Goal: Task Accomplishment & Management: Use online tool/utility

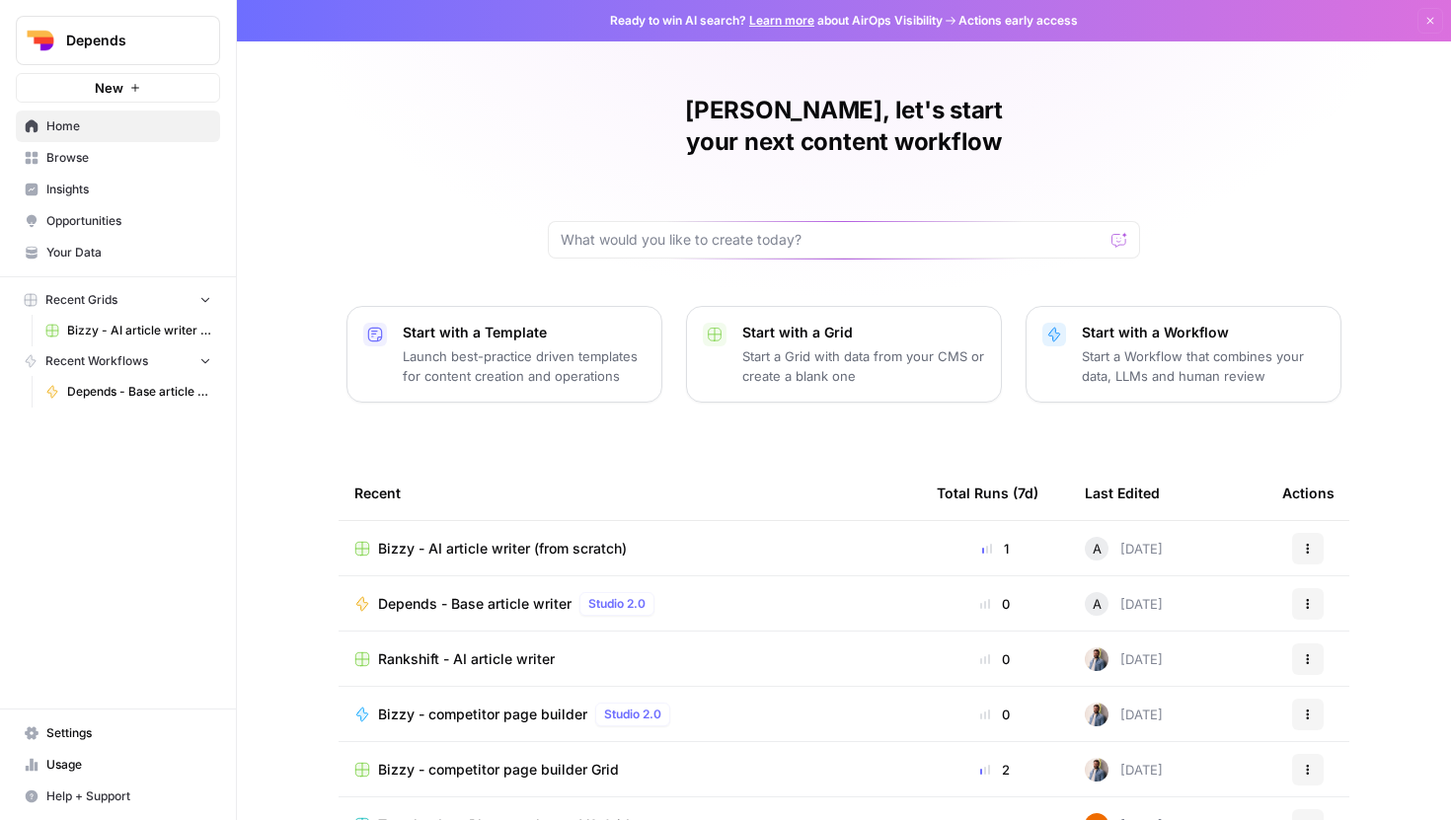
click at [118, 173] on link "Browse" at bounding box center [118, 158] width 204 height 32
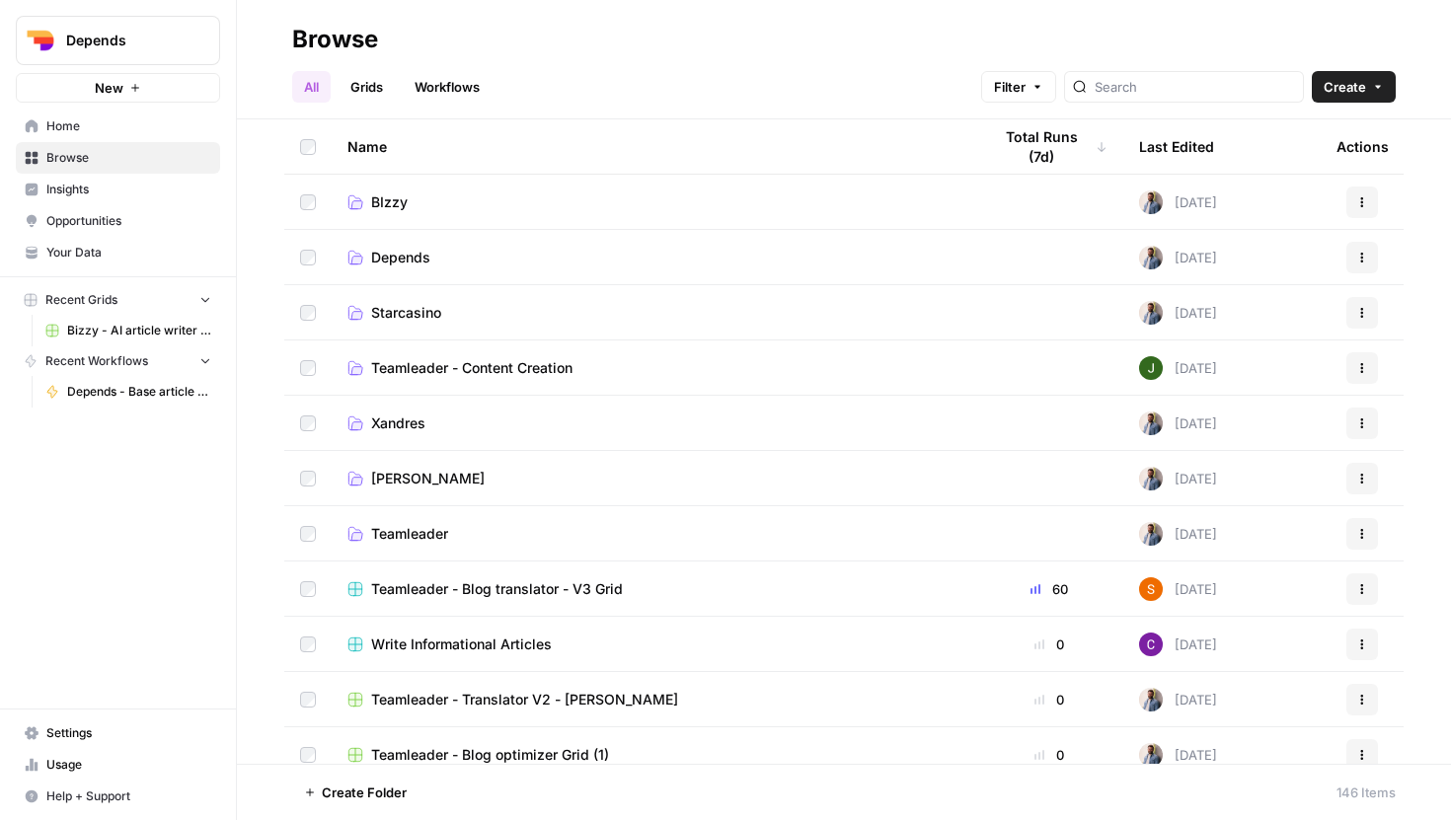
click at [390, 205] on span "BIzzy" at bounding box center [389, 202] width 37 height 20
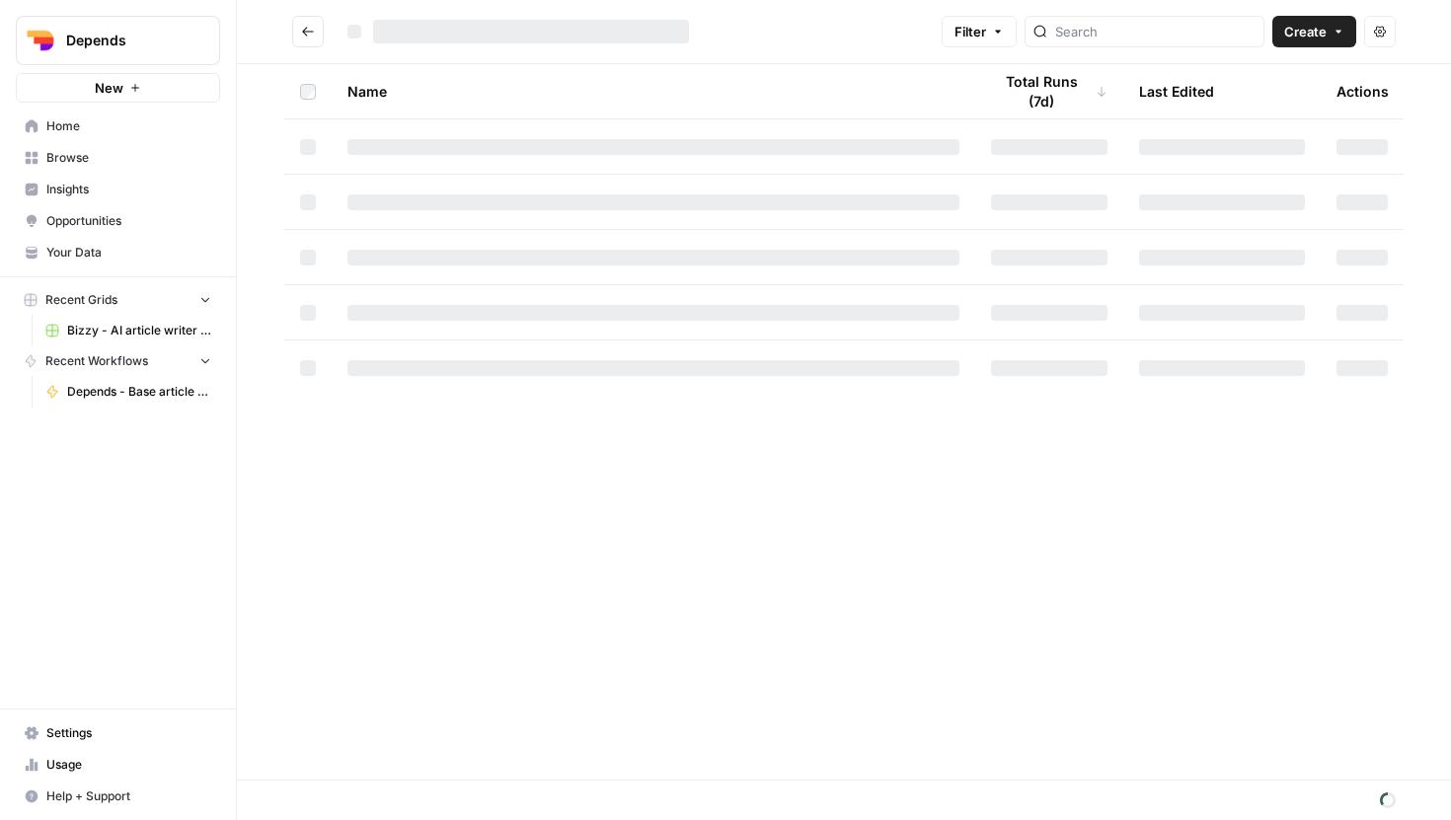
click at [390, 205] on div at bounding box center [653, 202] width 612 height 16
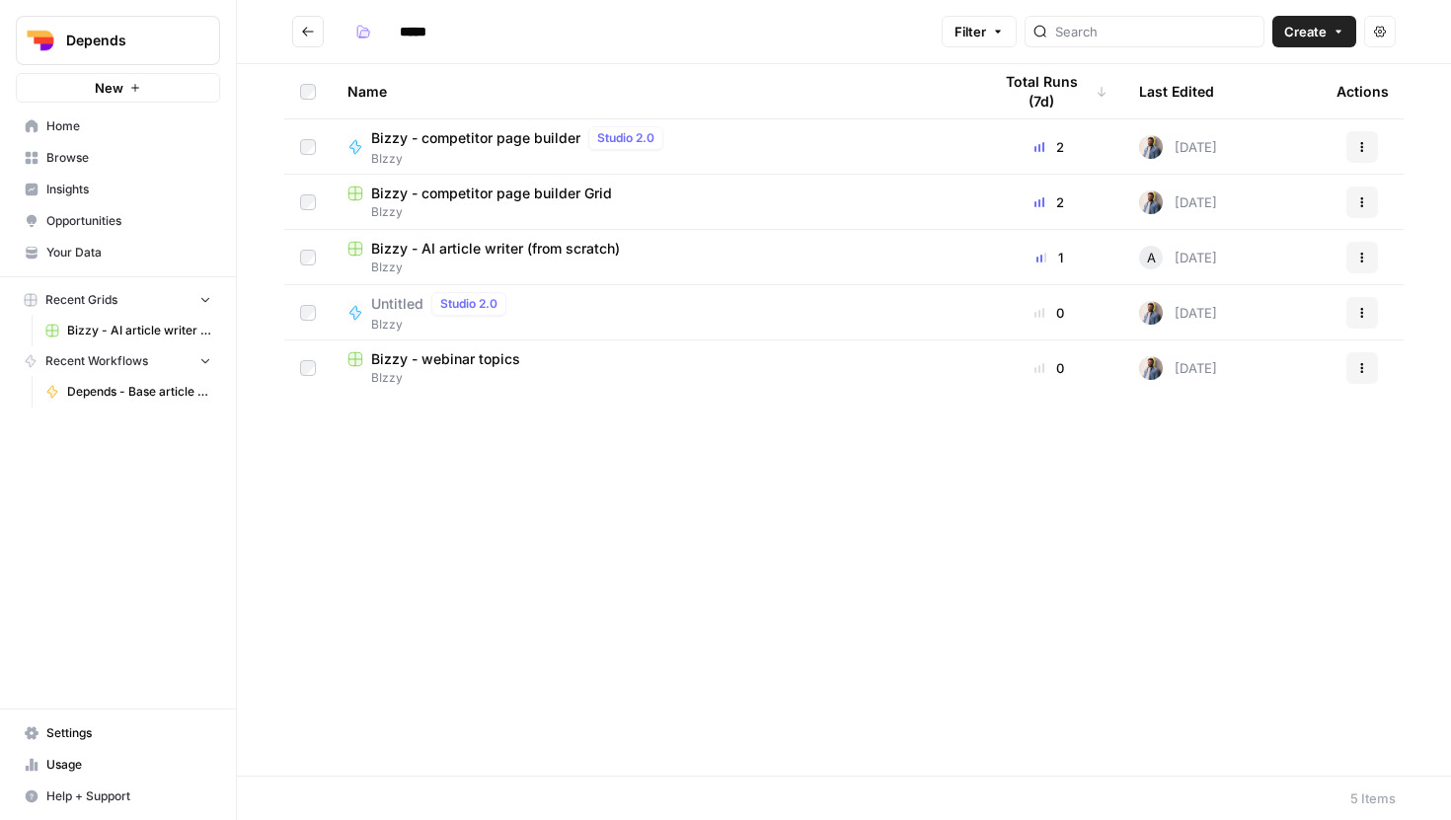
click at [497, 145] on span "Bizzy - competitor page builder" at bounding box center [475, 138] width 209 height 20
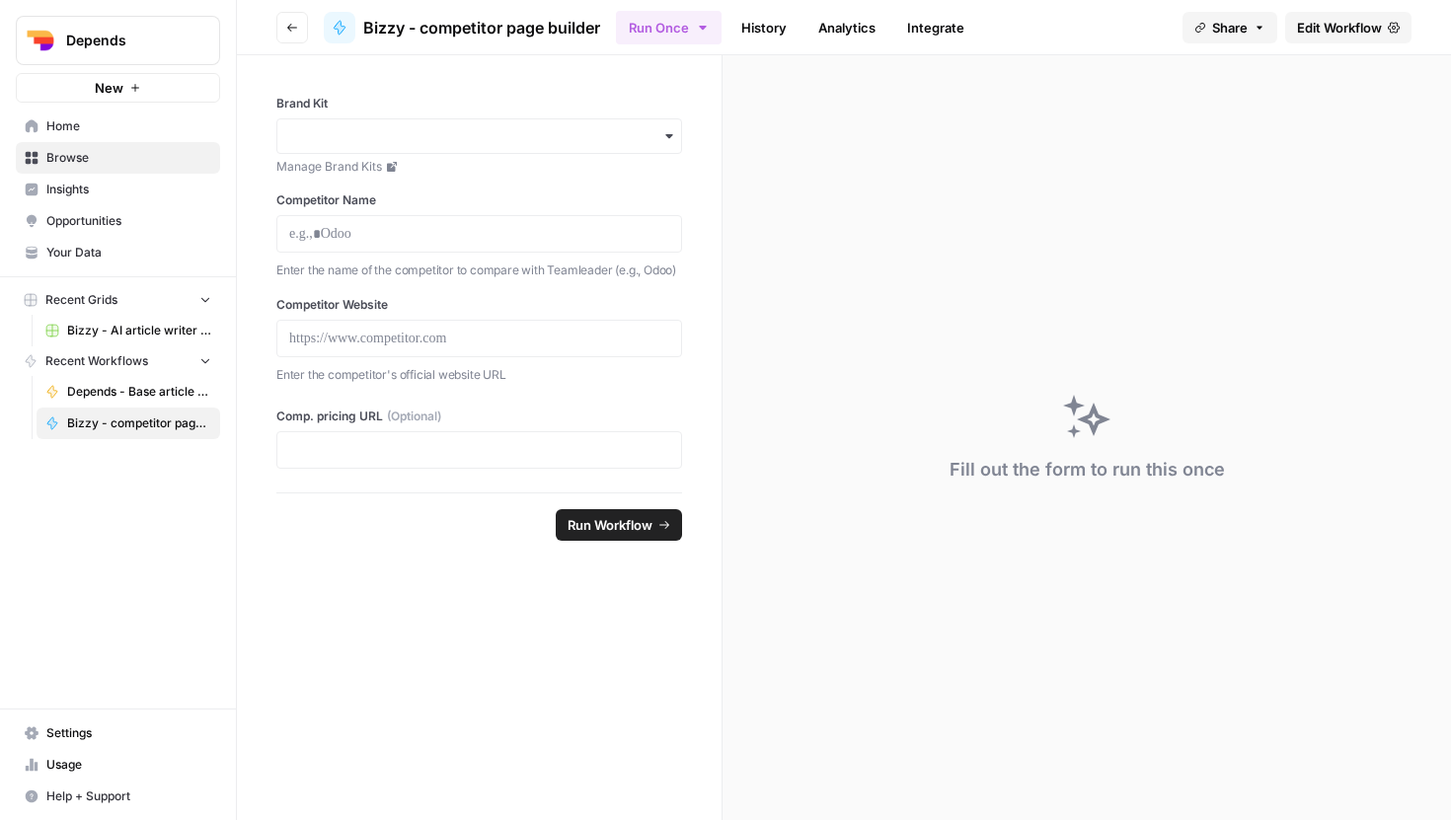
click at [287, 33] on icon "button" at bounding box center [292, 28] width 12 height 12
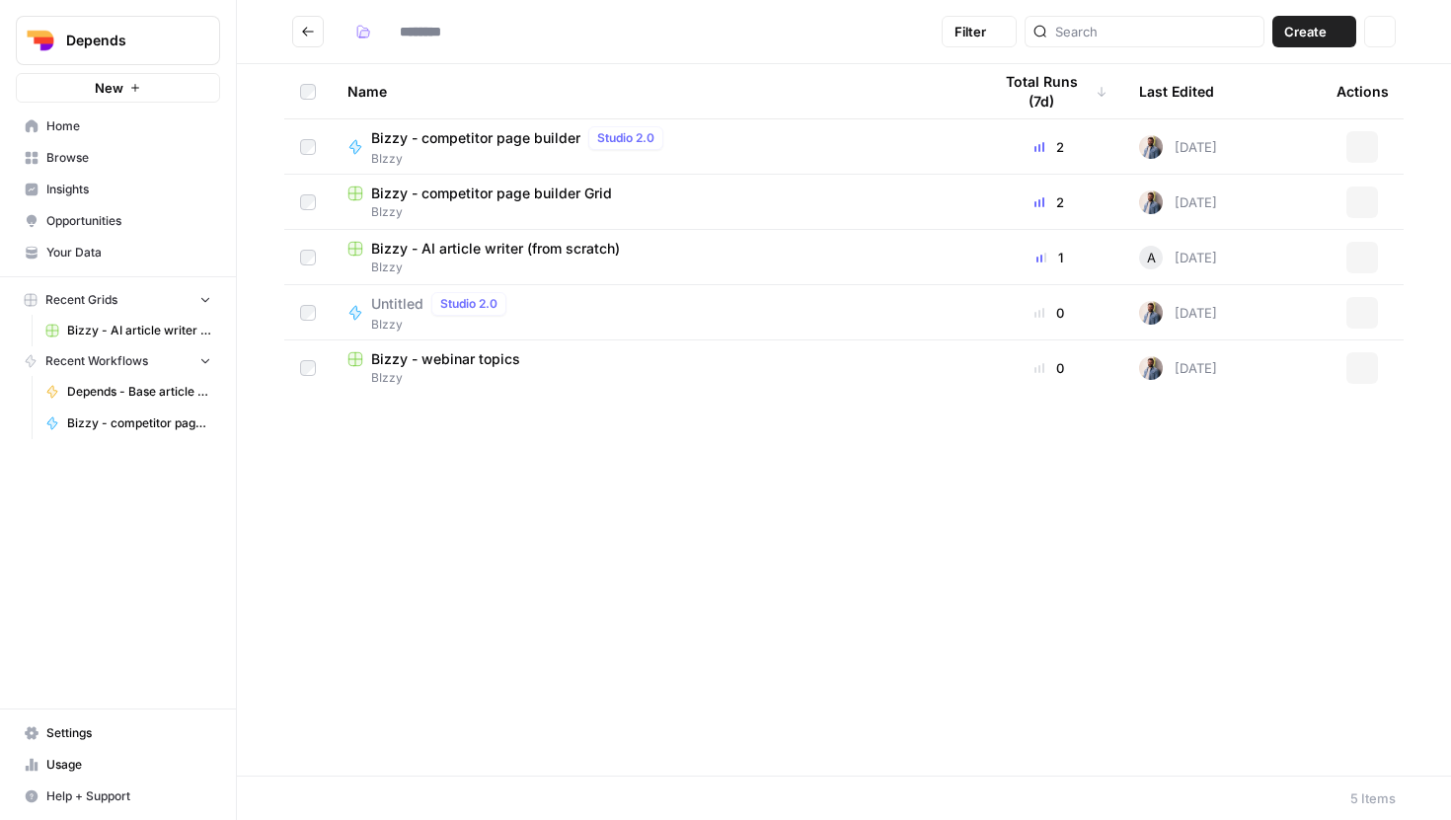
type input "*****"
click at [638, 190] on div "Bizzy - competitor page builder Grid" at bounding box center [653, 194] width 612 height 20
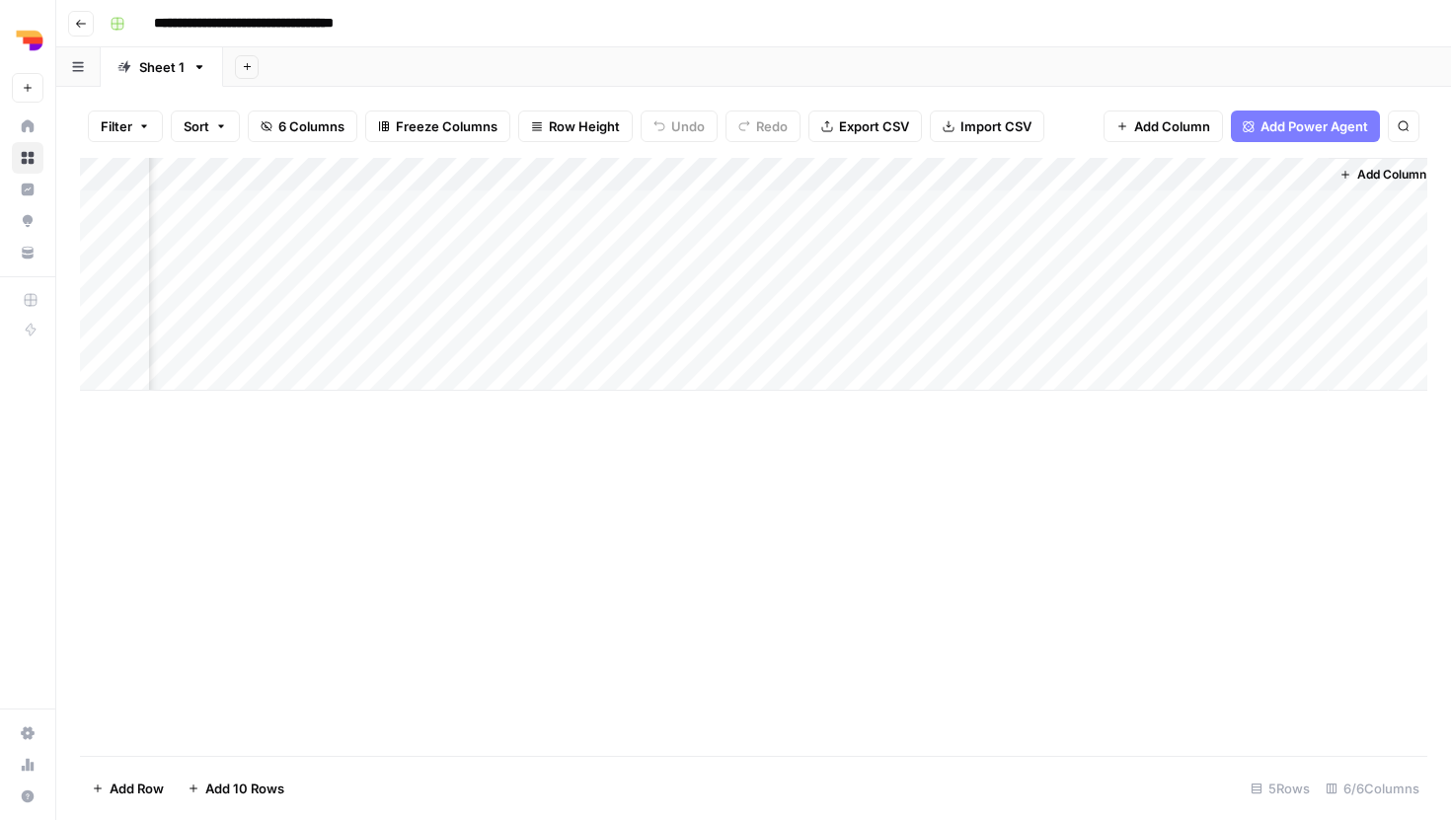
scroll to position [0, 327]
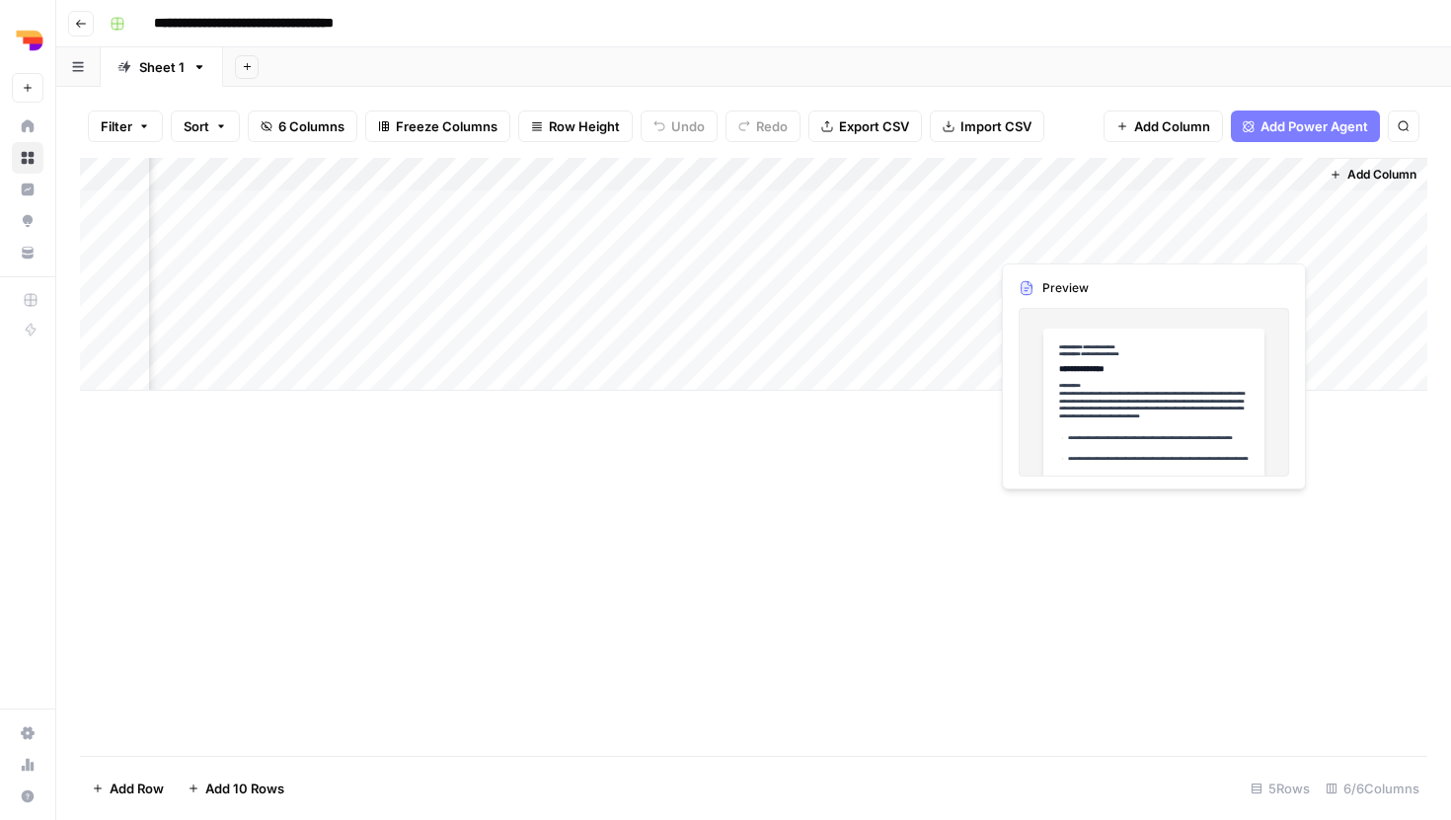
click at [1212, 240] on div "Add Column" at bounding box center [753, 274] width 1347 height 233
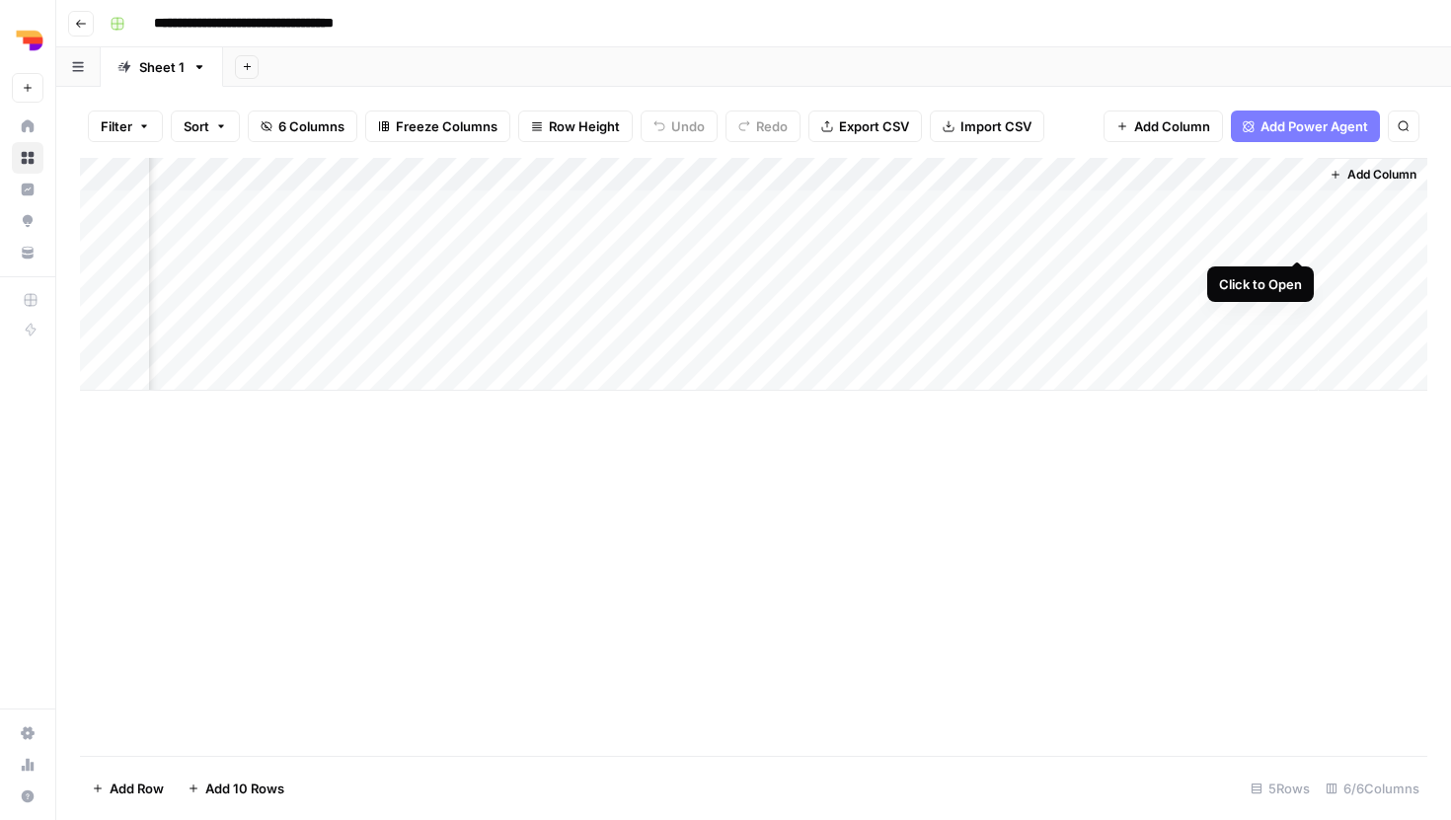
click at [1295, 234] on div "Add Column" at bounding box center [753, 274] width 1347 height 233
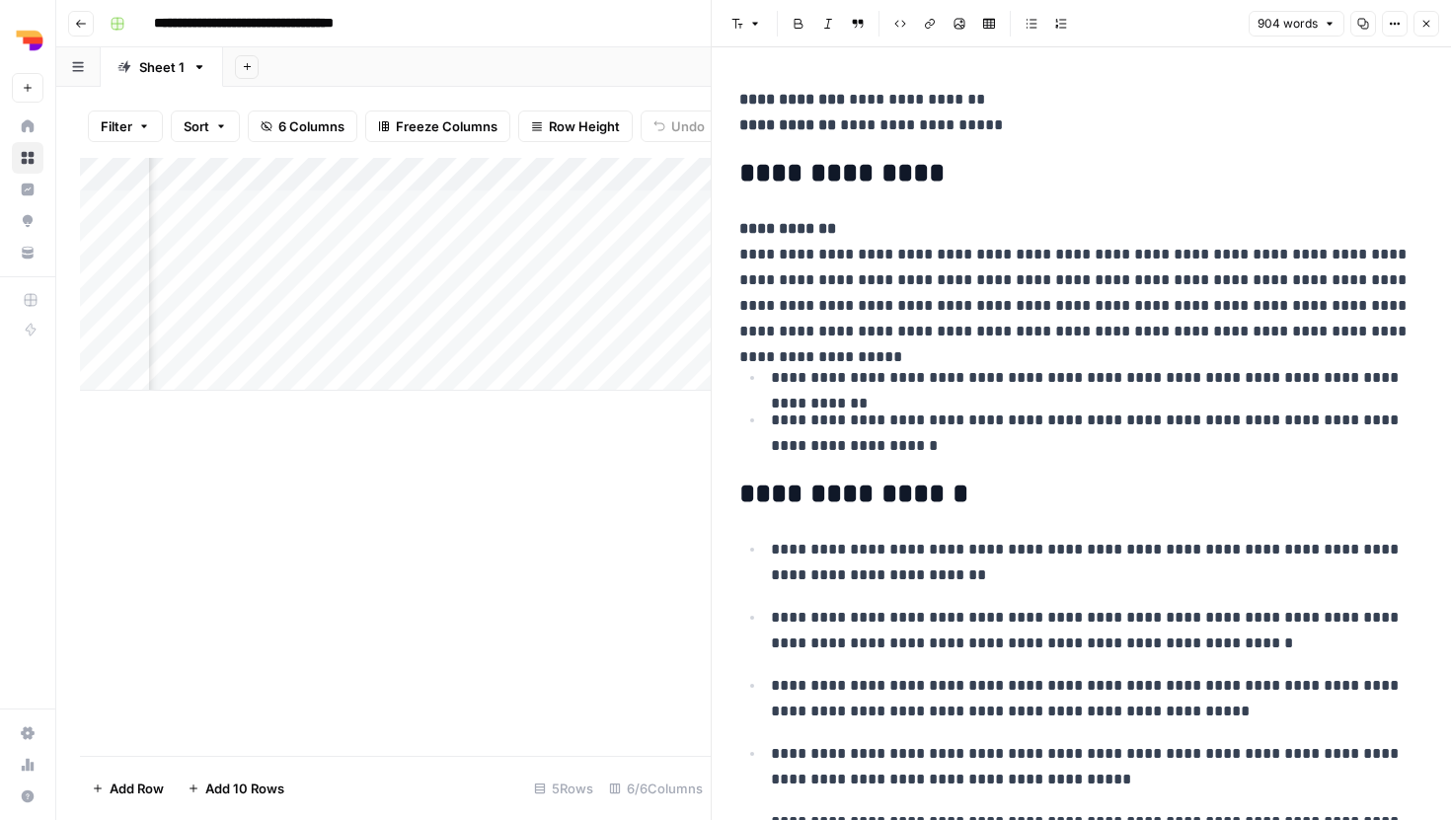
click at [1102, 265] on p "**********" at bounding box center [1081, 280] width 684 height 128
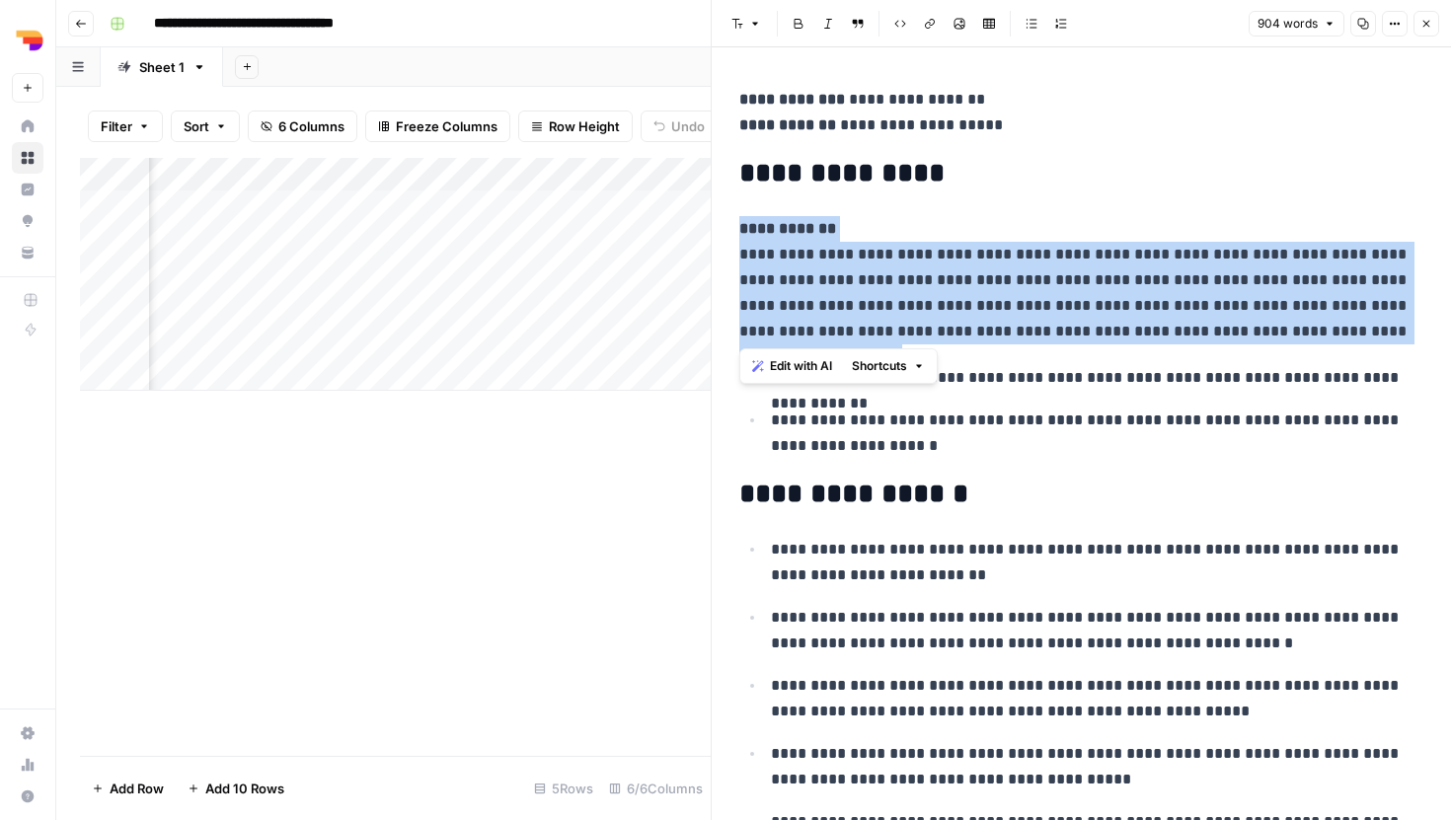
click at [1085, 323] on p "**********" at bounding box center [1081, 280] width 684 height 128
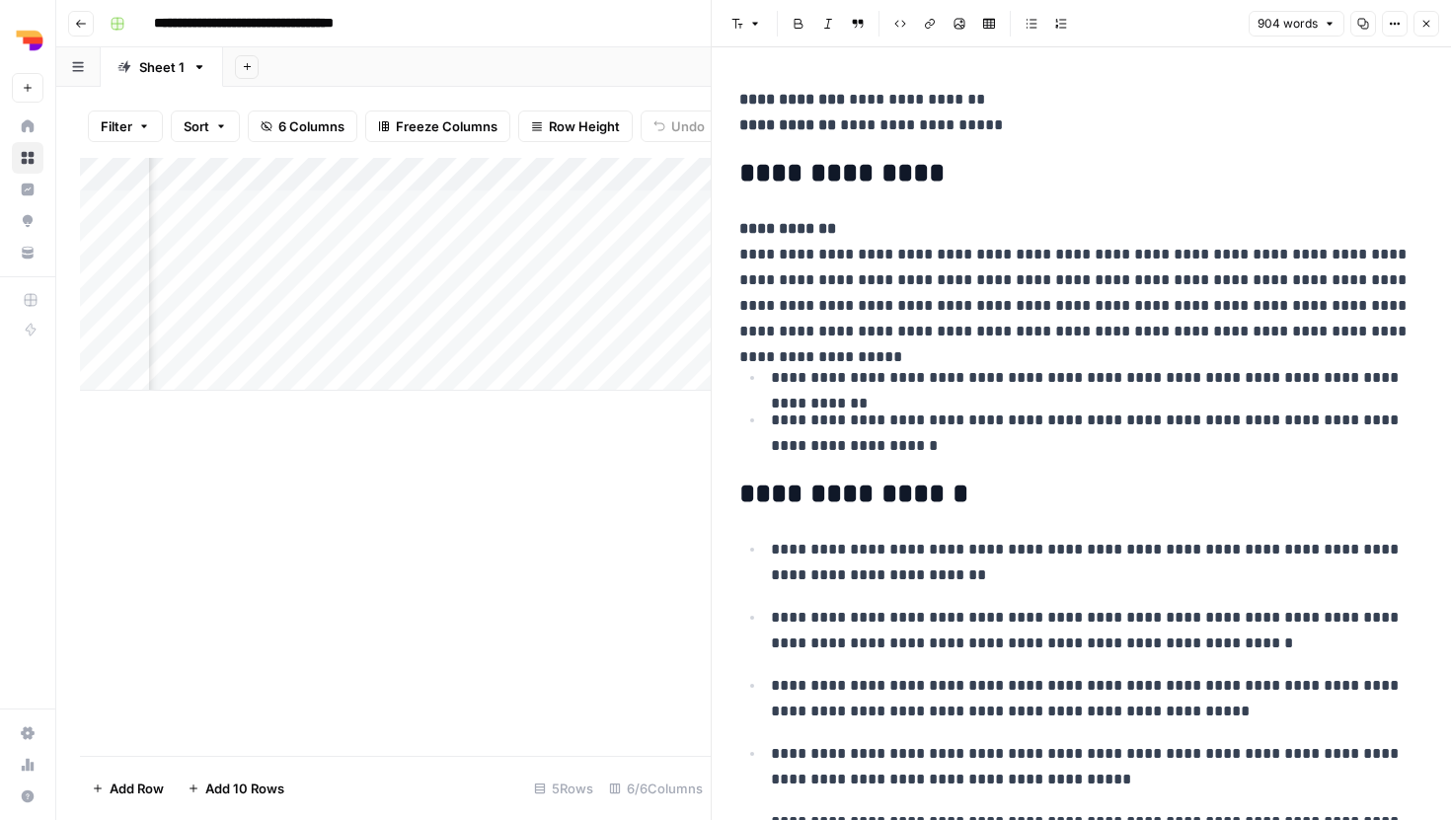
click at [411, 493] on div "Add Column" at bounding box center [395, 457] width 631 height 598
click at [1429, 25] on icon "button" at bounding box center [1426, 24] width 12 height 12
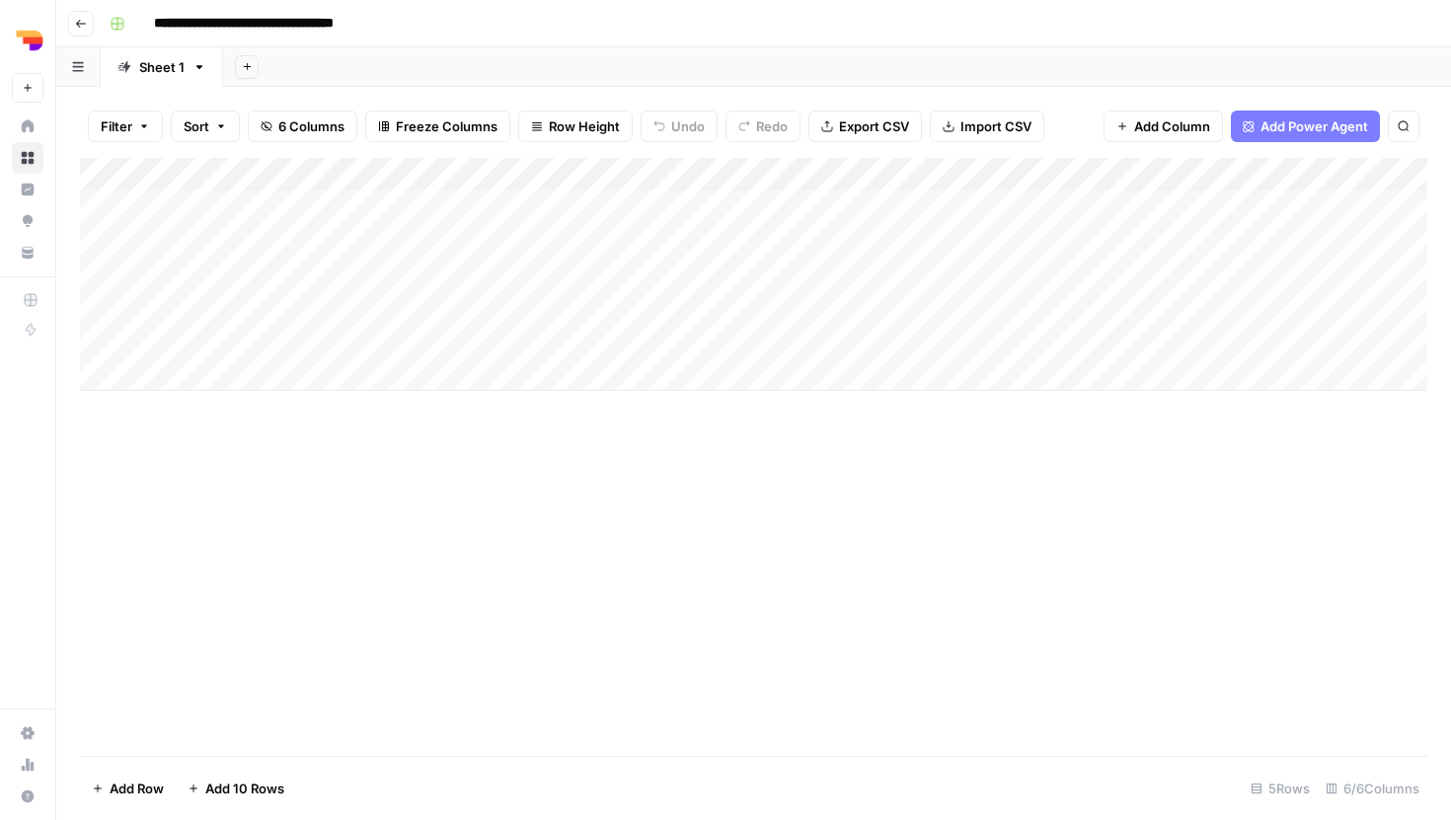
click at [206, 265] on div "Add Column" at bounding box center [753, 274] width 1347 height 233
click at [206, 265] on textarea at bounding box center [306, 275] width 316 height 28
type textarea "*****"
click at [244, 260] on div "Add Column" at bounding box center [753, 274] width 1347 height 233
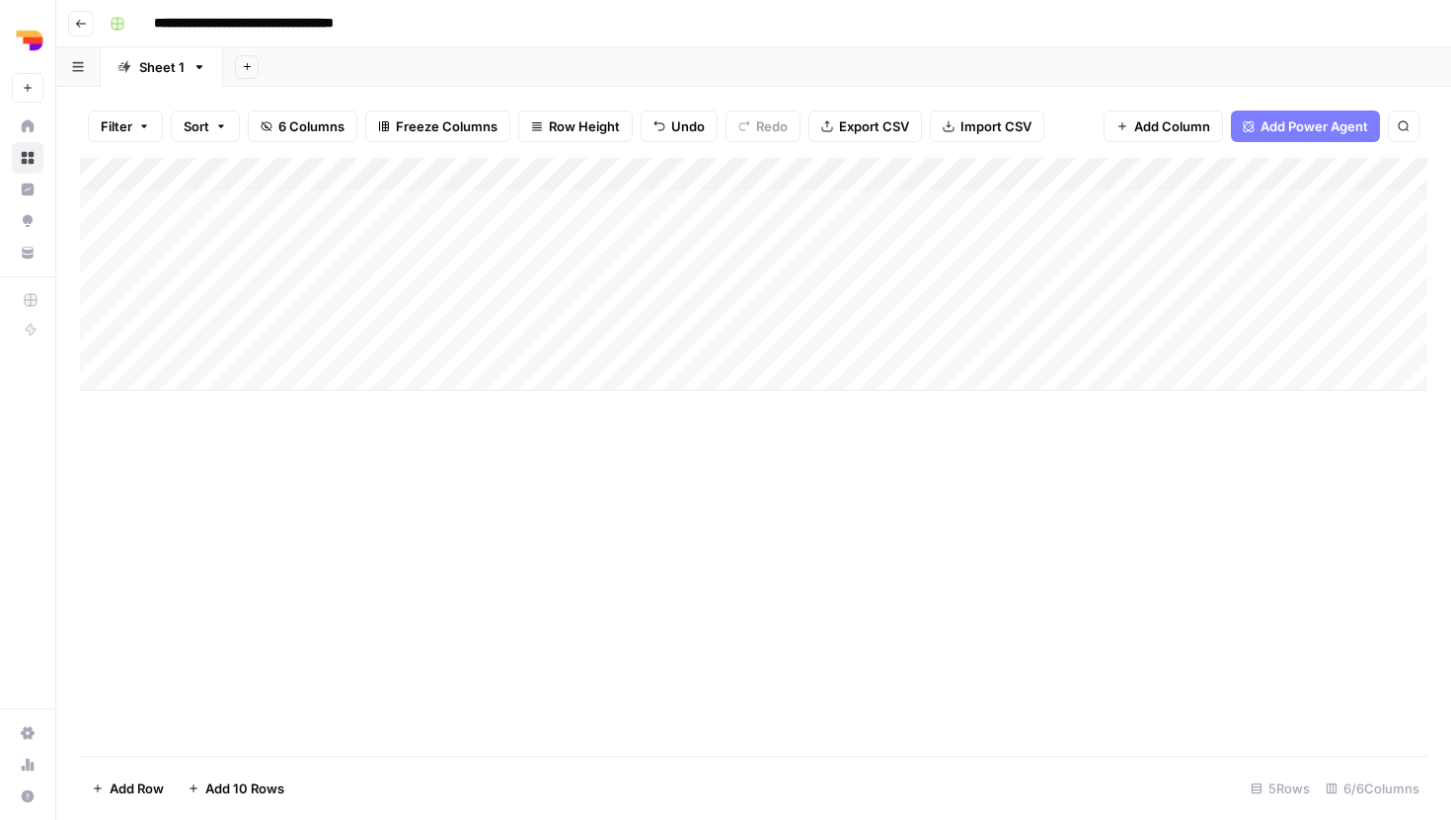
click at [244, 260] on div "Add Column" at bounding box center [753, 274] width 1347 height 233
click at [189, 273] on textarea "*****" at bounding box center [306, 275] width 316 height 28
type textarea "*******"
click at [563, 270] on div "Add Column" at bounding box center [753, 274] width 1347 height 233
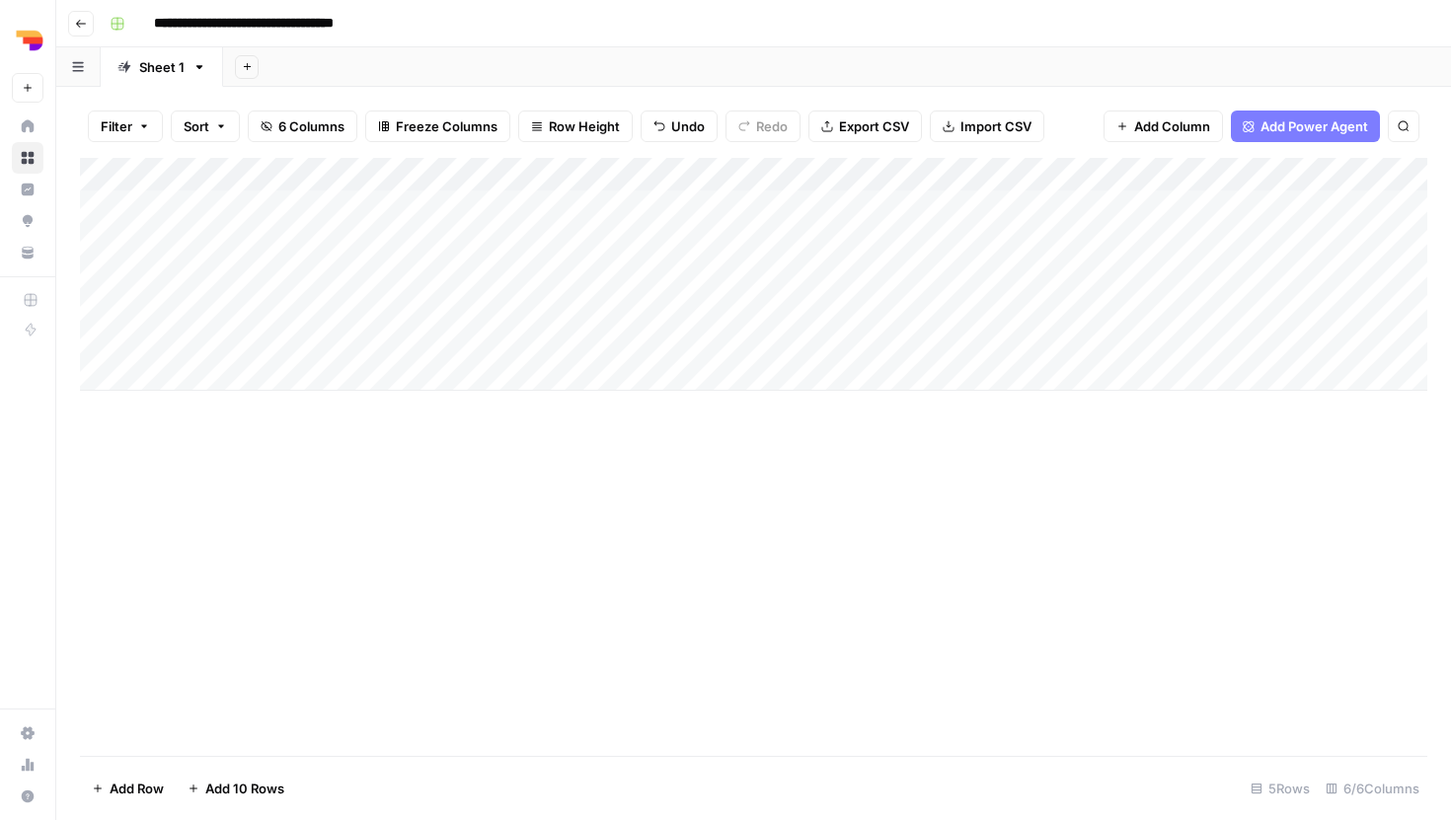
click at [536, 270] on div "Add Column" at bounding box center [753, 274] width 1347 height 233
click at [536, 270] on textarea at bounding box center [590, 275] width 316 height 28
type textarea "**********"
click at [866, 271] on div "Add Column" at bounding box center [753, 274] width 1347 height 233
click at [867, 272] on div "Add Column" at bounding box center [753, 274] width 1347 height 233
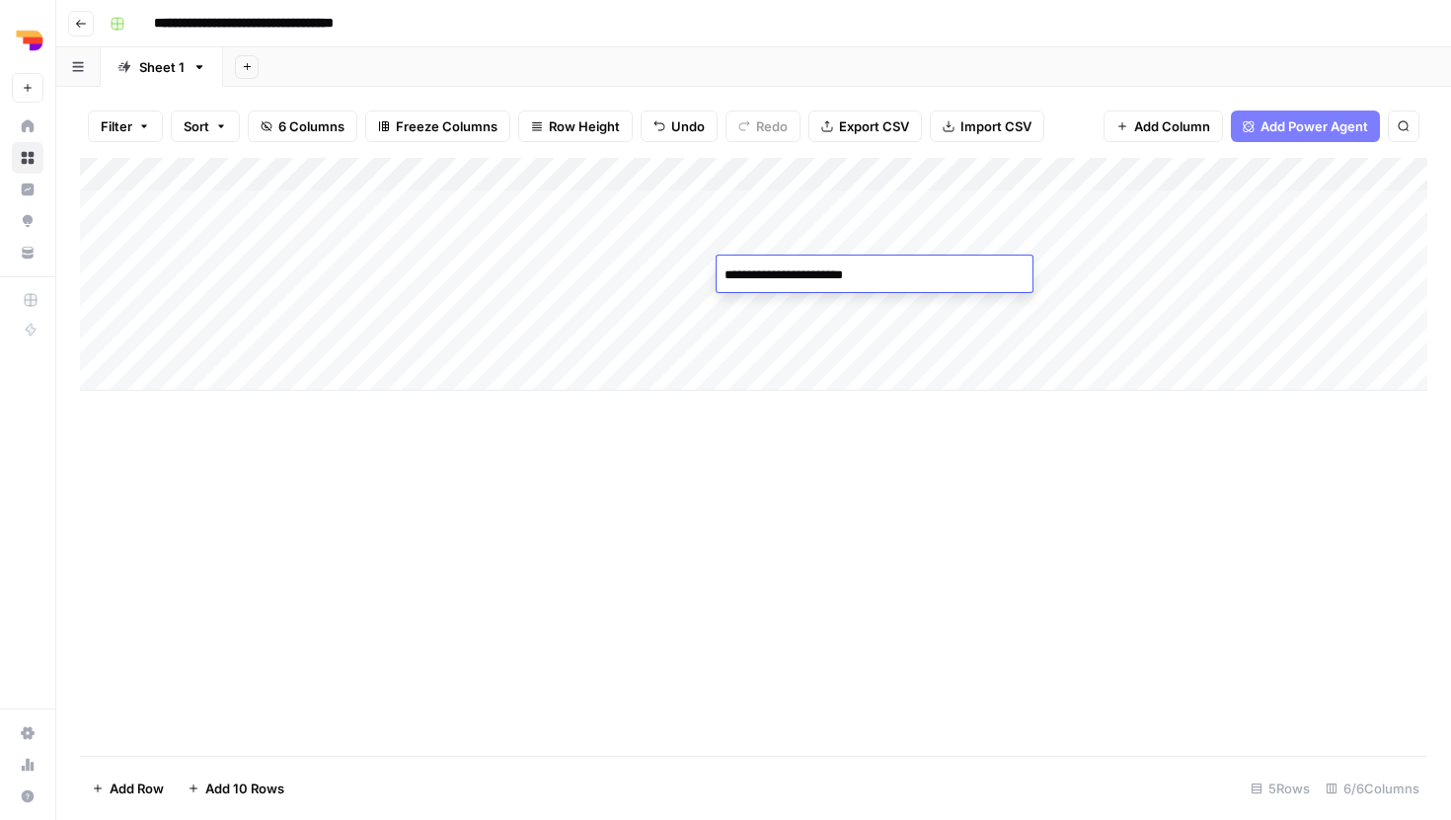
click at [867, 272] on textarea "**********" at bounding box center [874, 275] width 316 height 28
click at [920, 269] on textarea "**********" at bounding box center [874, 275] width 316 height 28
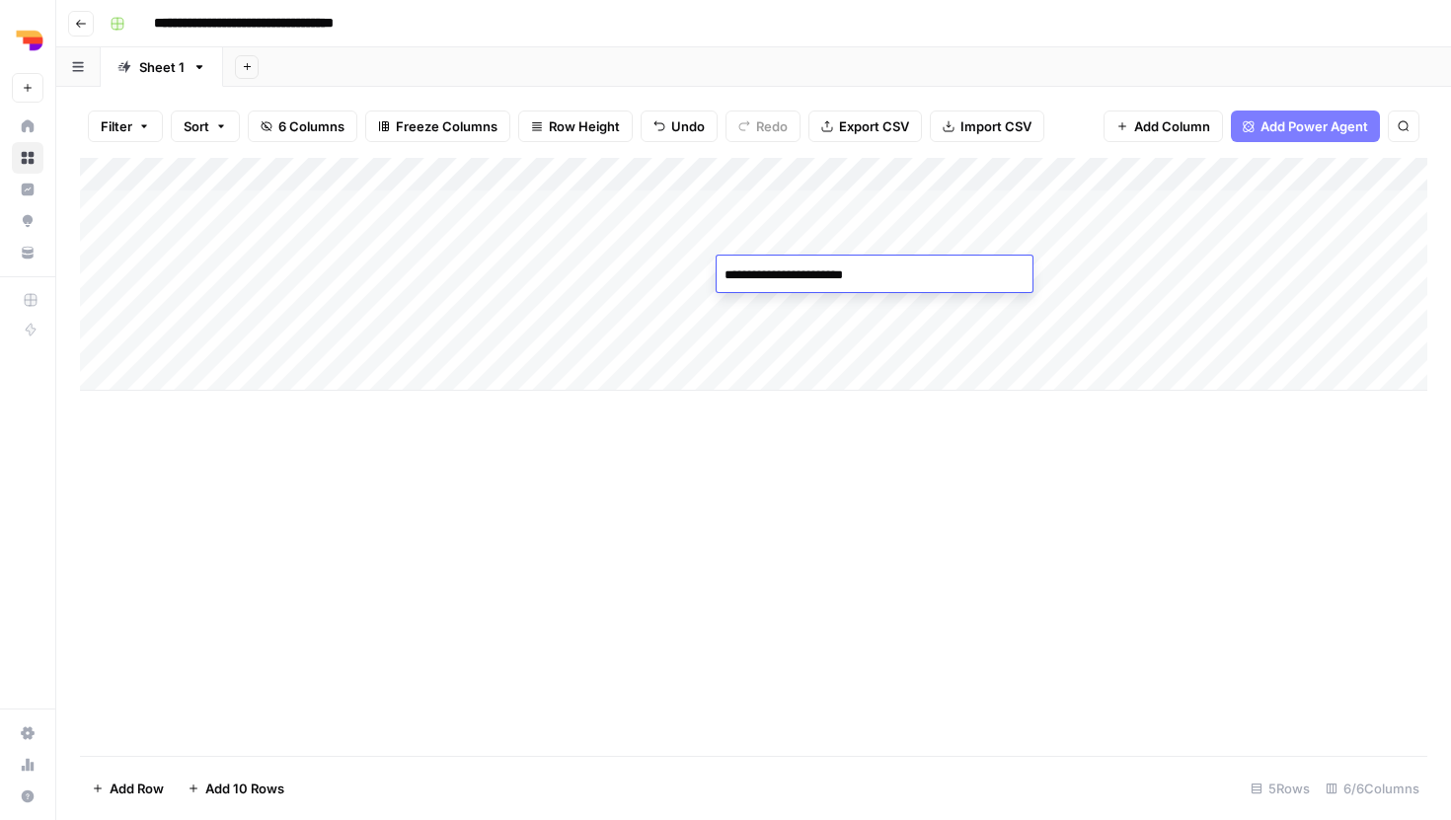
click at [920, 269] on textarea "**********" at bounding box center [874, 275] width 316 height 28
paste textarea "*******"
type textarea "**********"
click at [1095, 454] on div "Add Column" at bounding box center [753, 457] width 1347 height 598
click at [1125, 274] on div "Add Column" at bounding box center [753, 274] width 1347 height 233
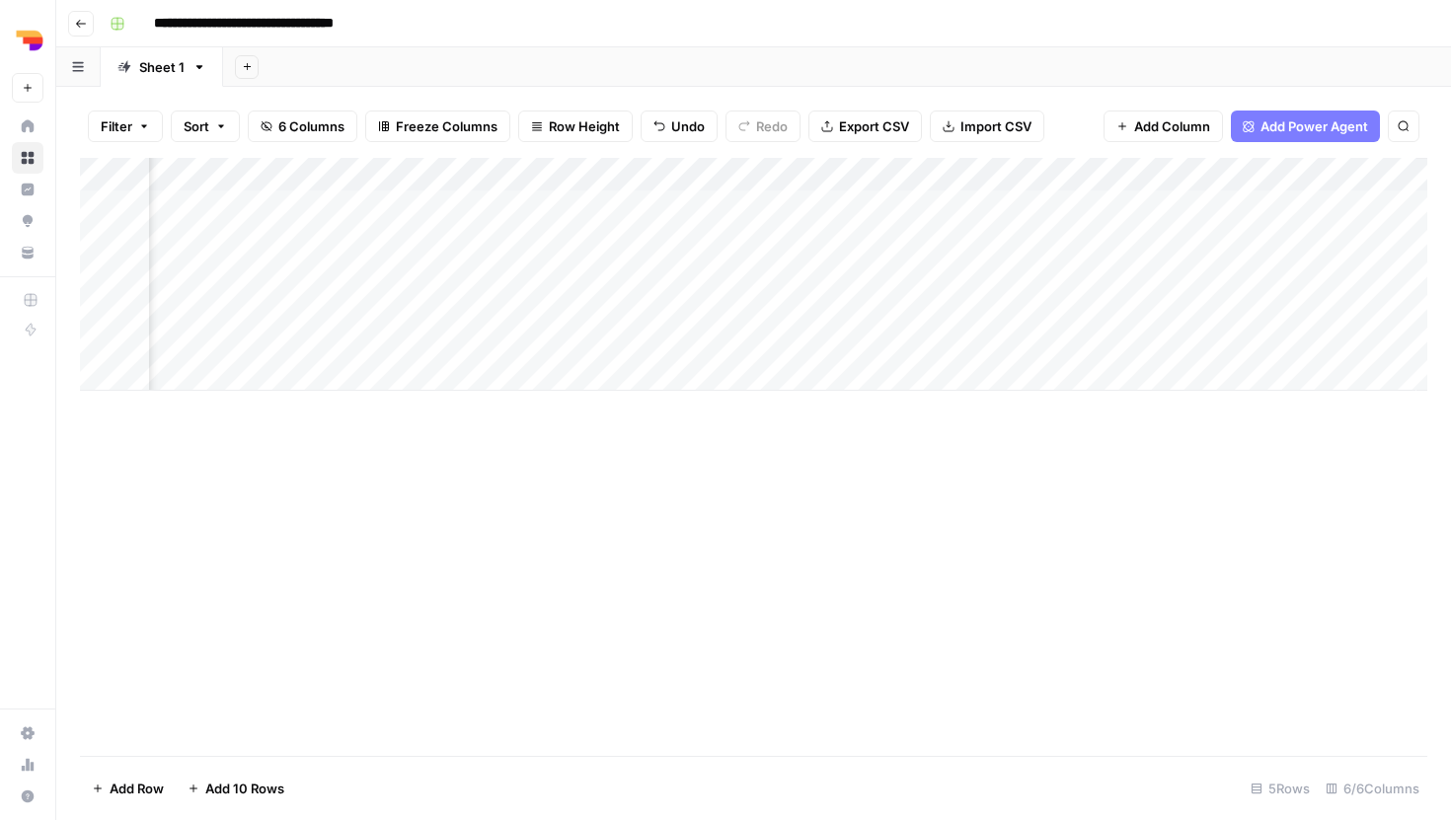
scroll to position [0, 327]
click at [915, 274] on div "Add Column" at bounding box center [753, 274] width 1347 height 233
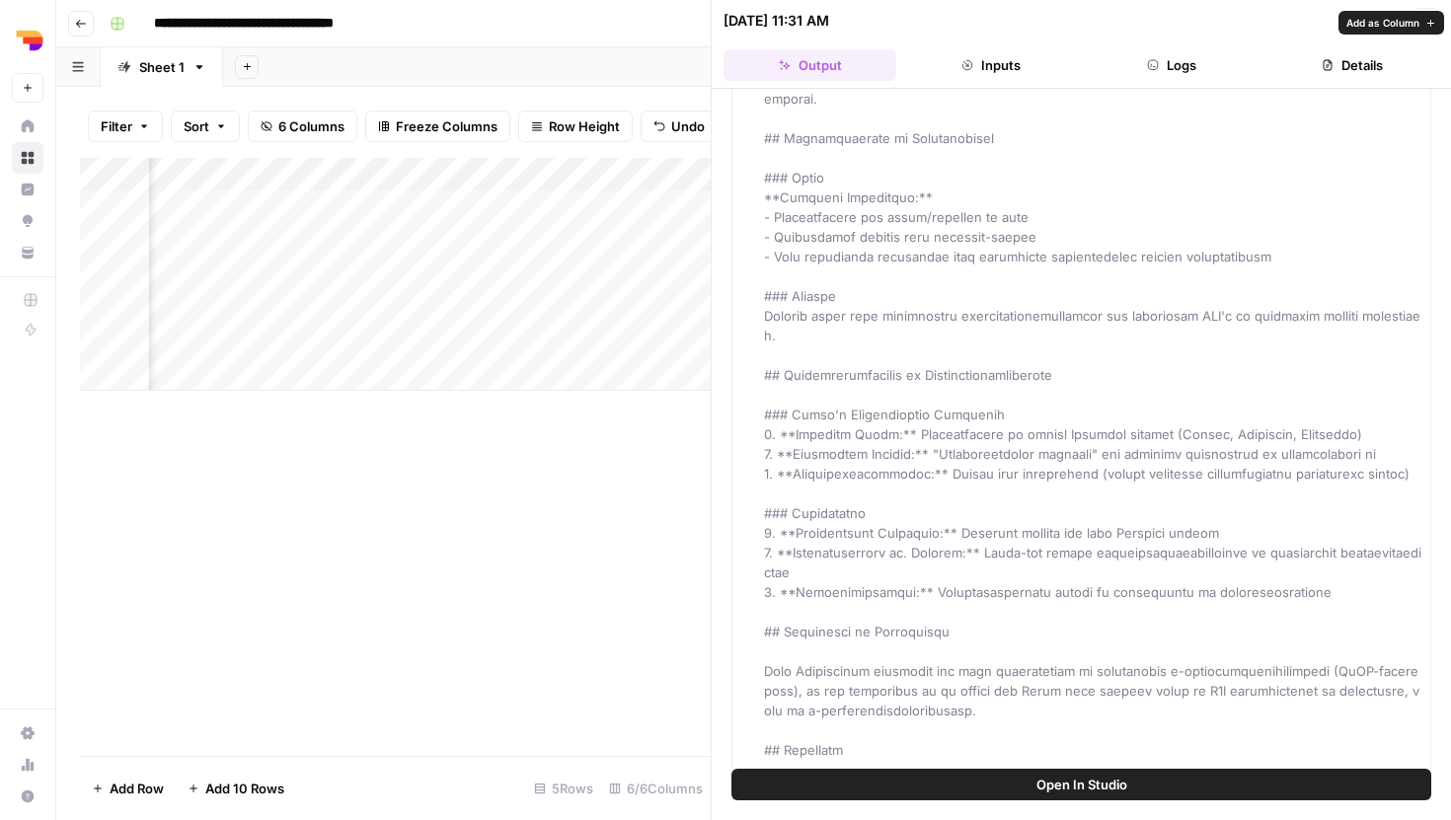
scroll to position [1798, 0]
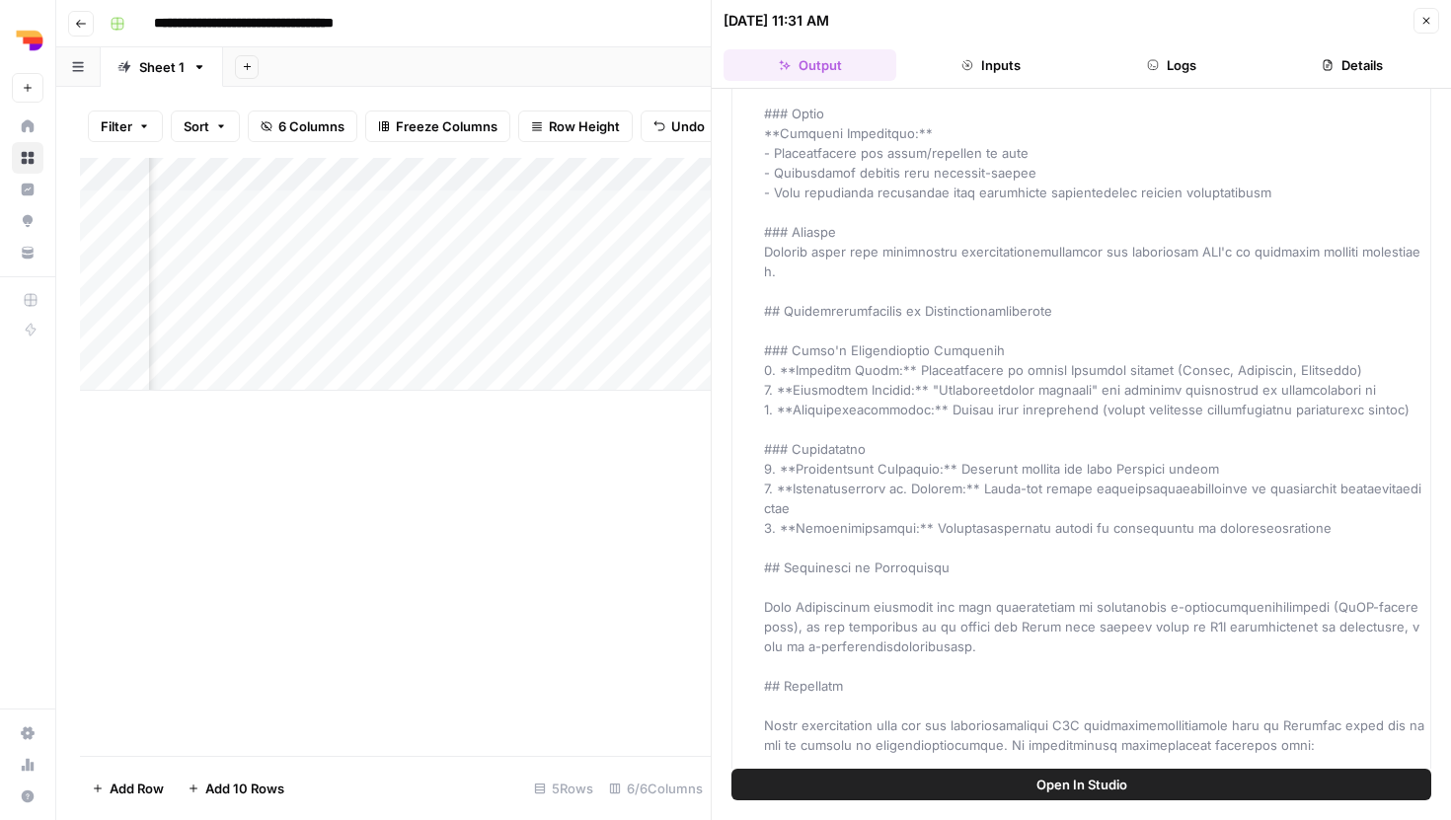
click at [516, 610] on div "Add Column" at bounding box center [395, 457] width 631 height 598
click at [1424, 26] on icon "button" at bounding box center [1426, 21] width 12 height 12
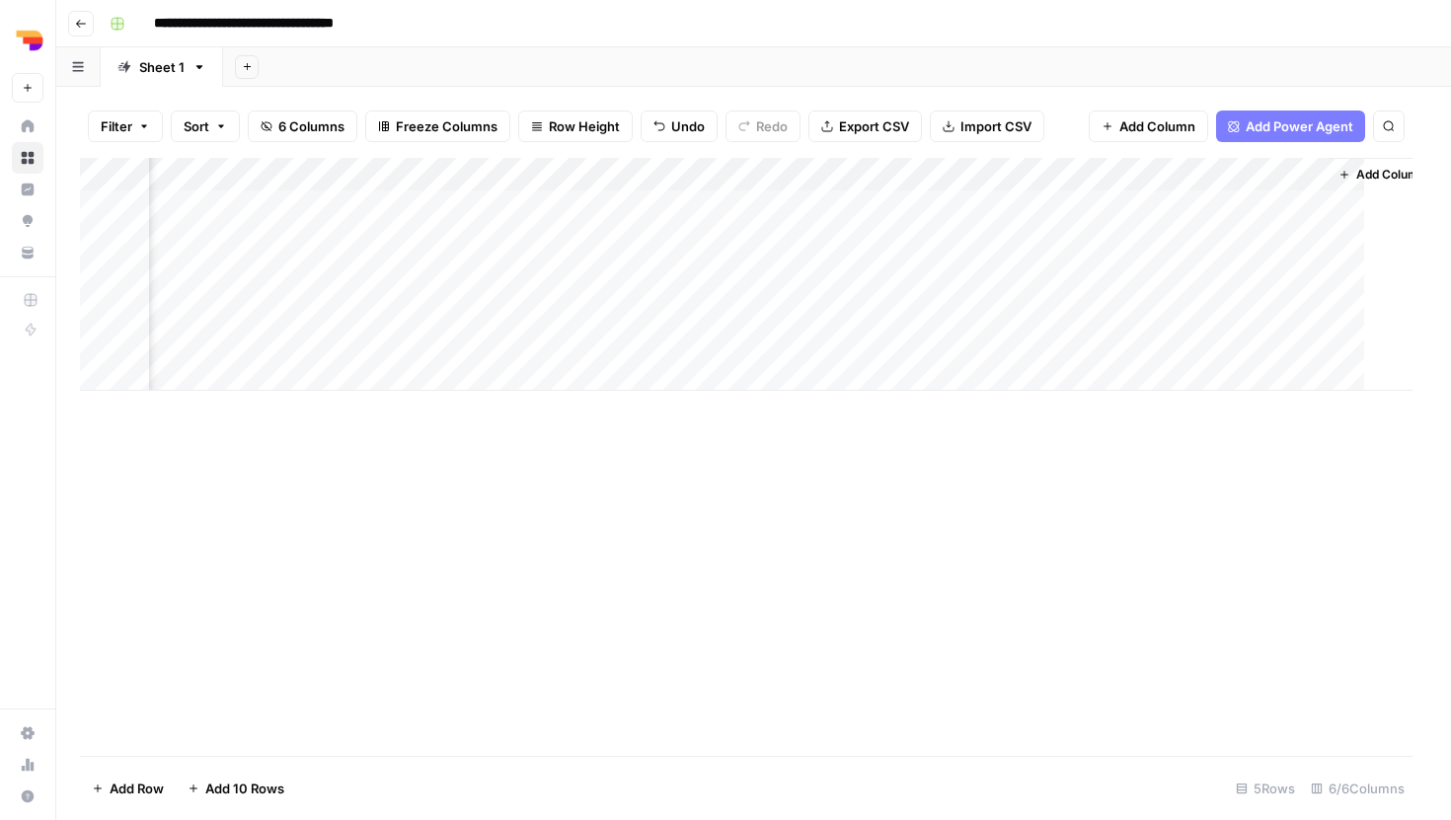
scroll to position [0, 303]
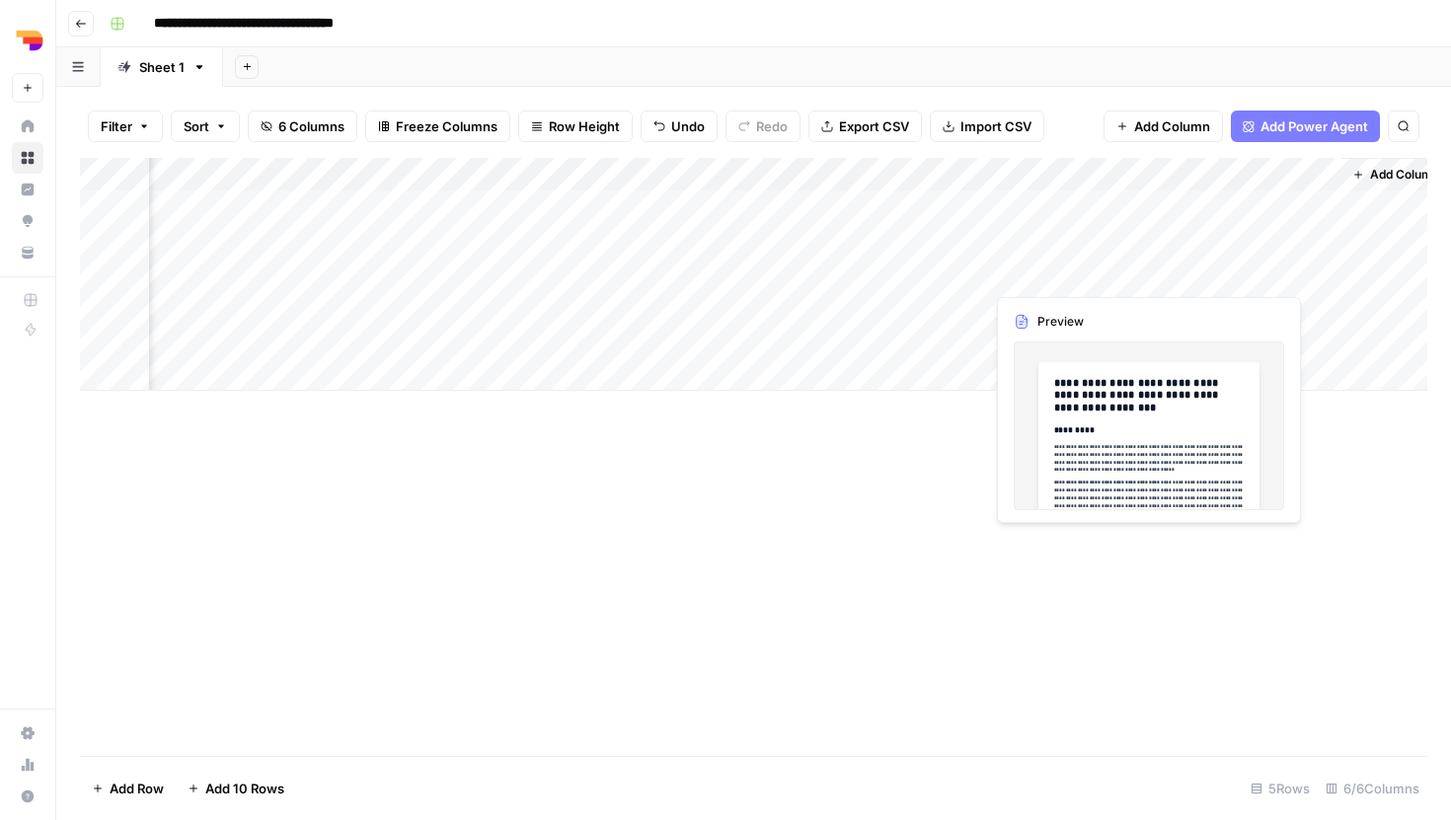
click at [1088, 275] on div "Add Column" at bounding box center [753, 274] width 1347 height 233
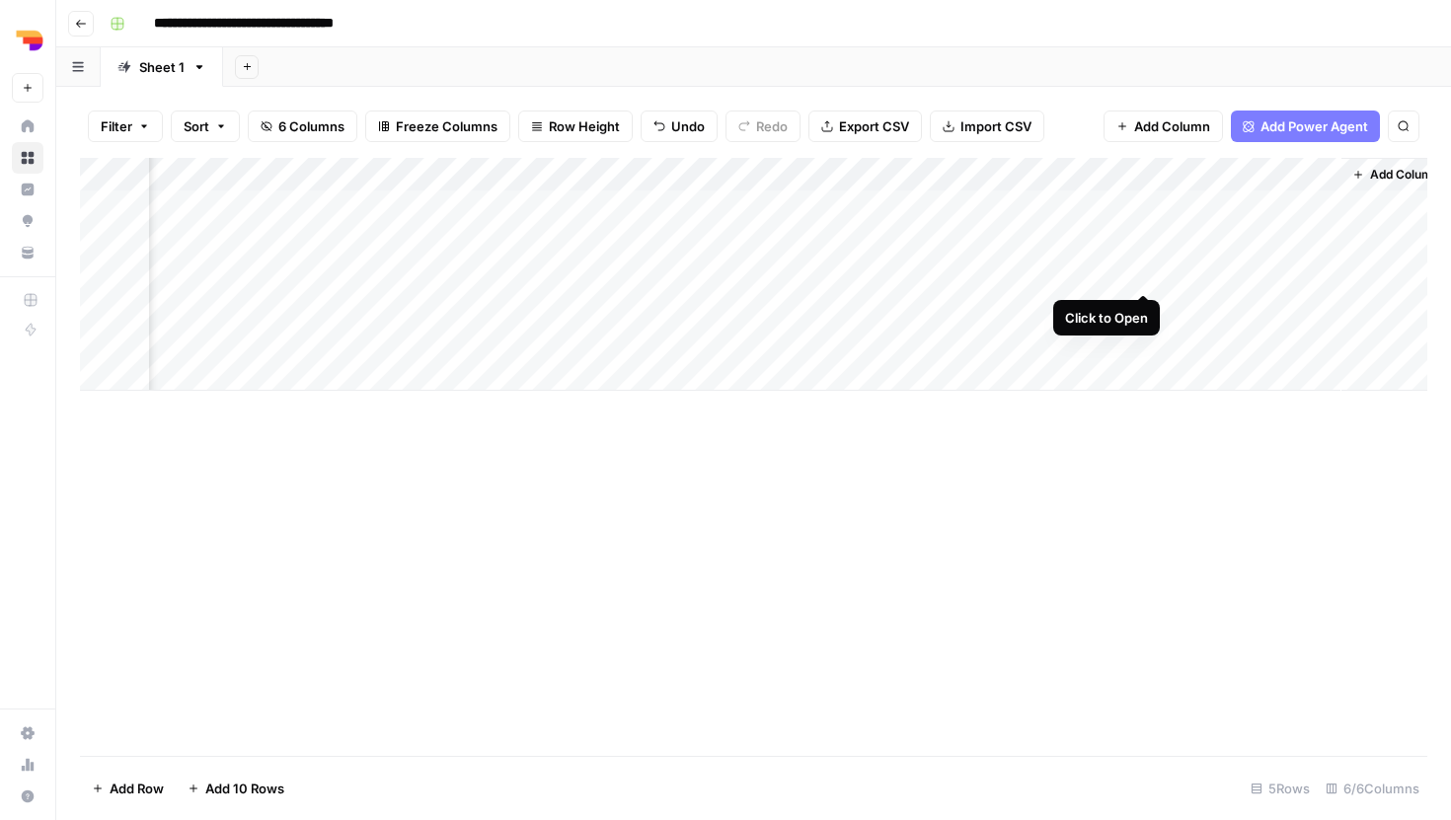
click at [1147, 272] on div "Add Column" at bounding box center [753, 274] width 1347 height 233
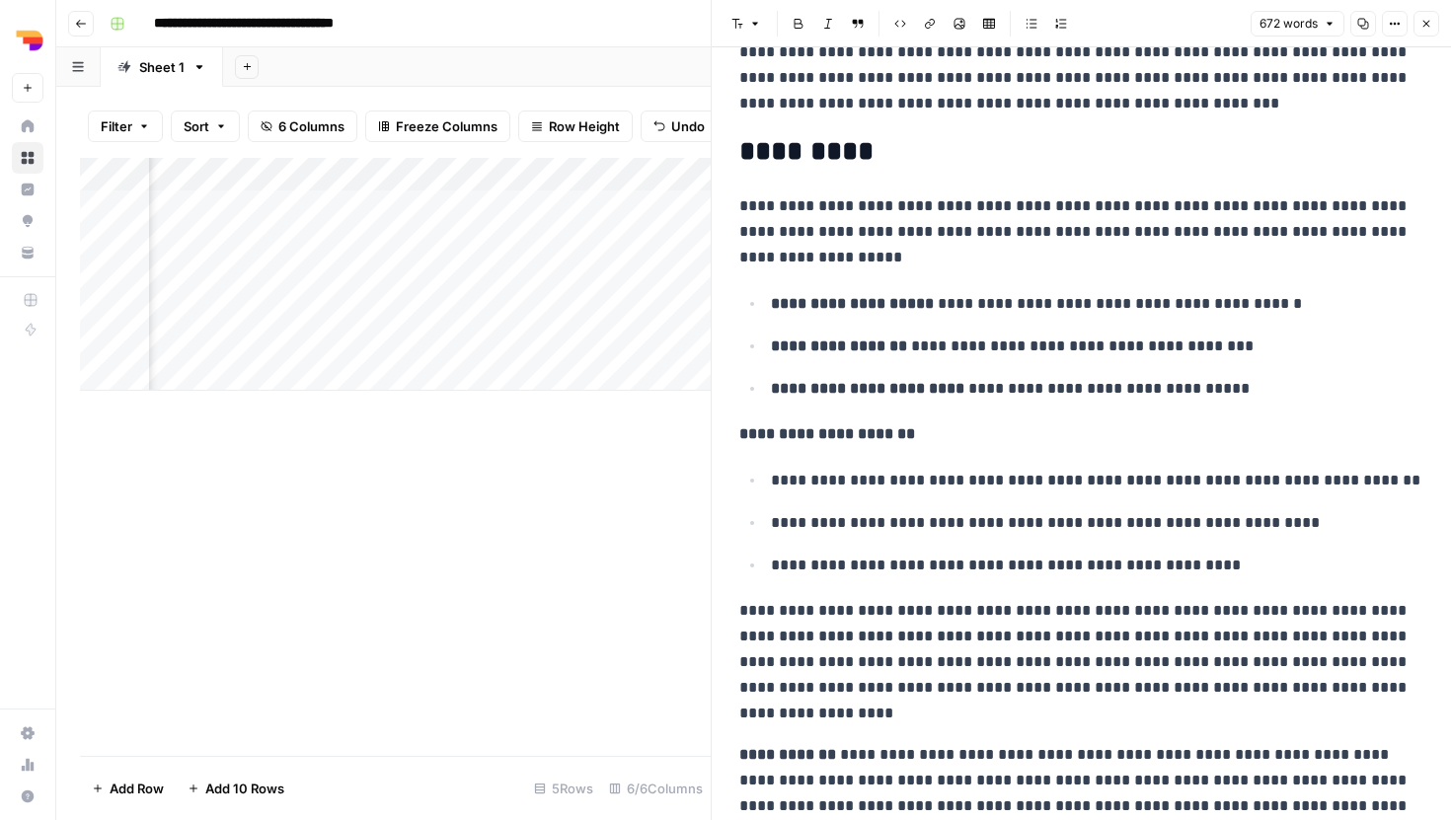
scroll to position [4023, 0]
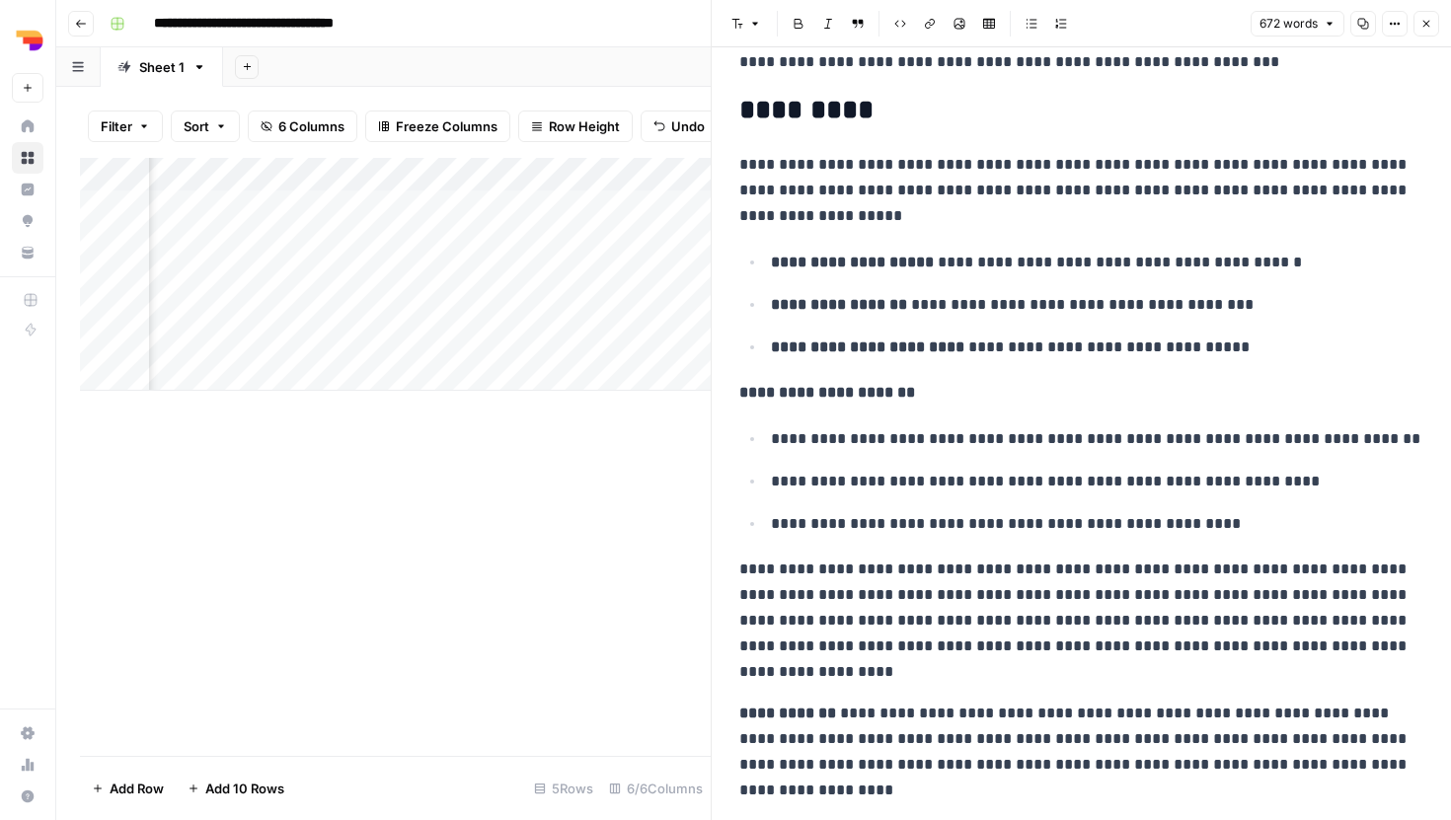
click at [1420, 20] on icon "button" at bounding box center [1426, 24] width 12 height 12
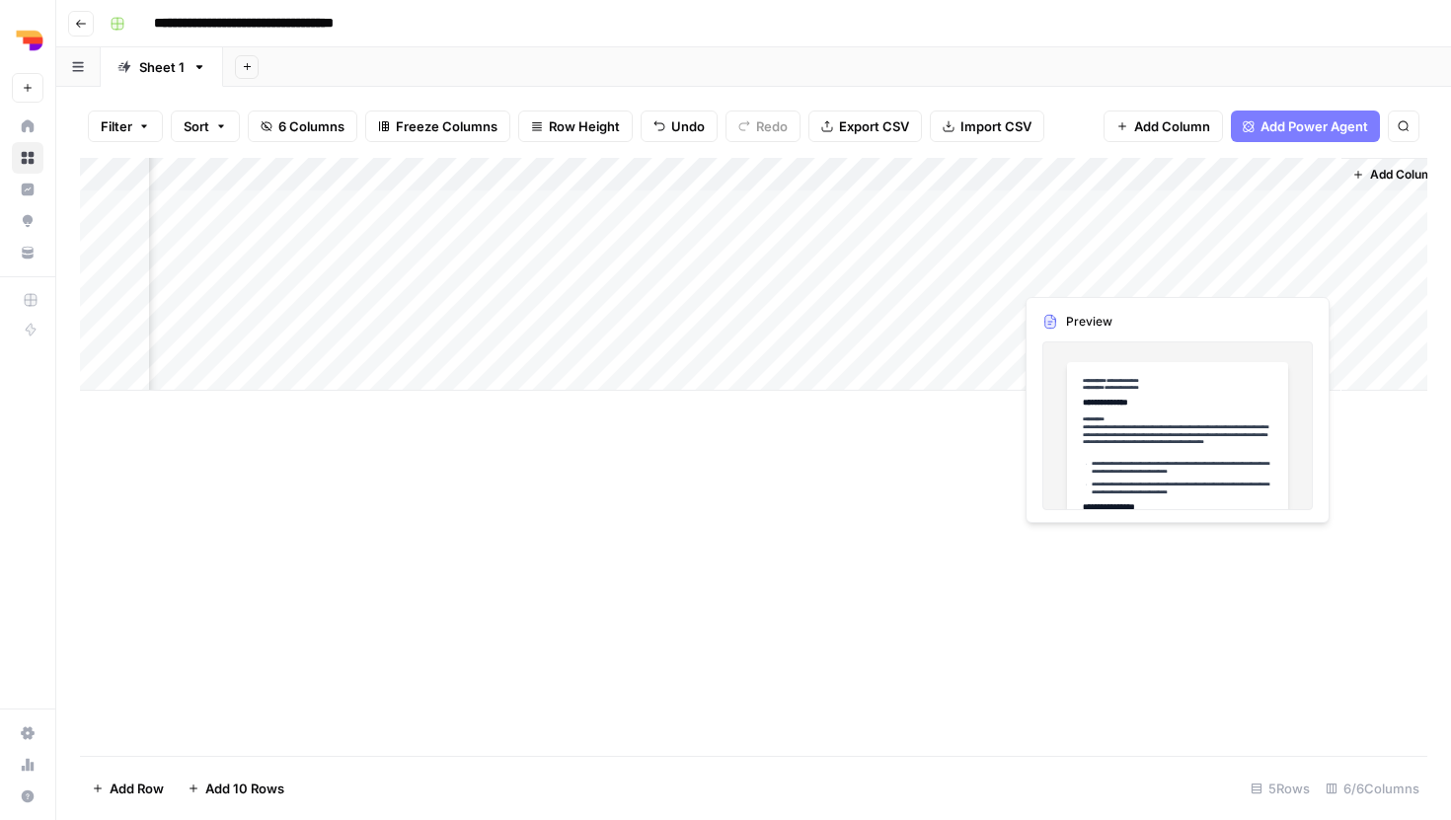
click at [1271, 262] on div "Add Column" at bounding box center [753, 274] width 1347 height 233
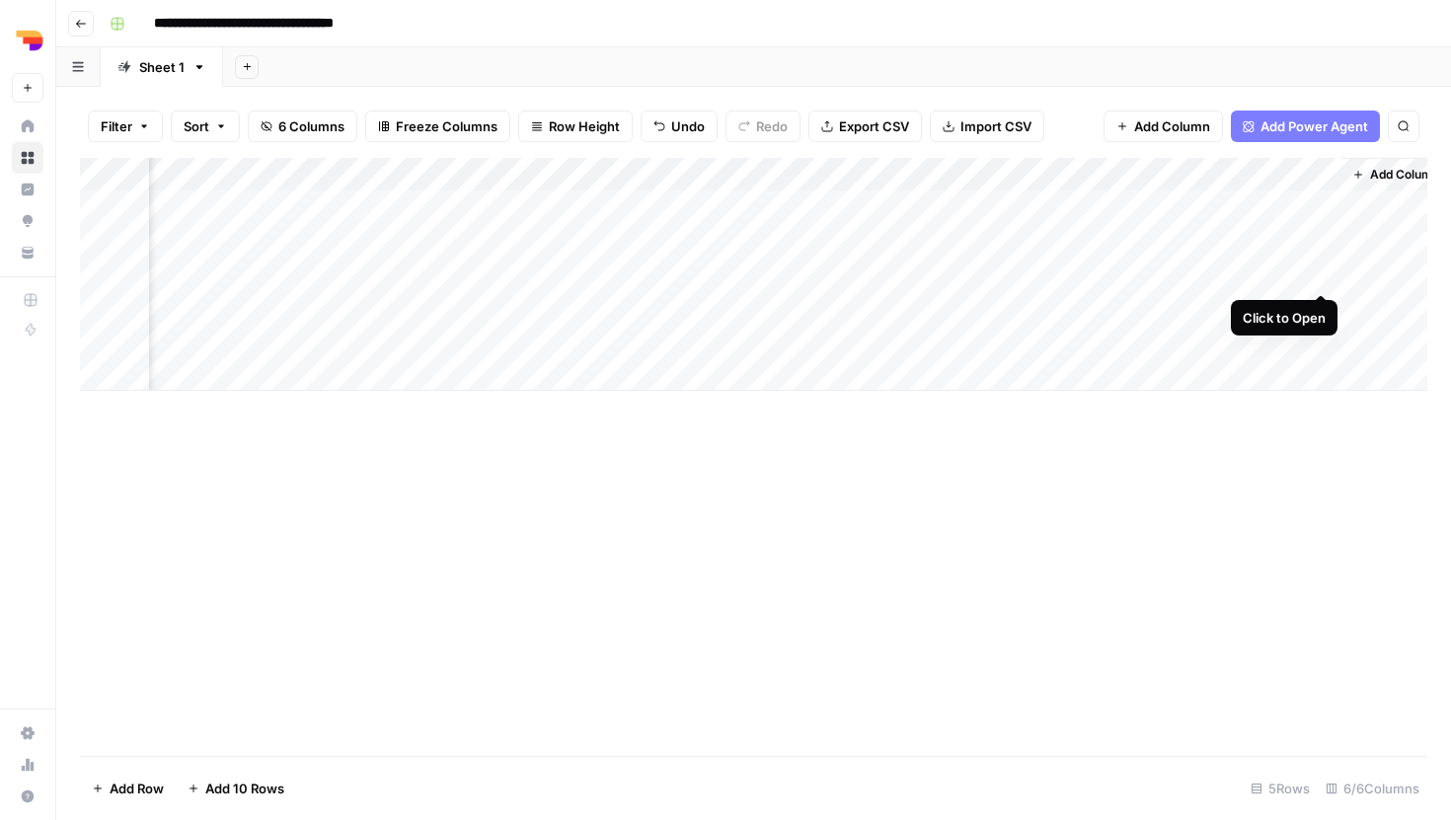
click at [1319, 272] on div "Add Column" at bounding box center [753, 274] width 1347 height 233
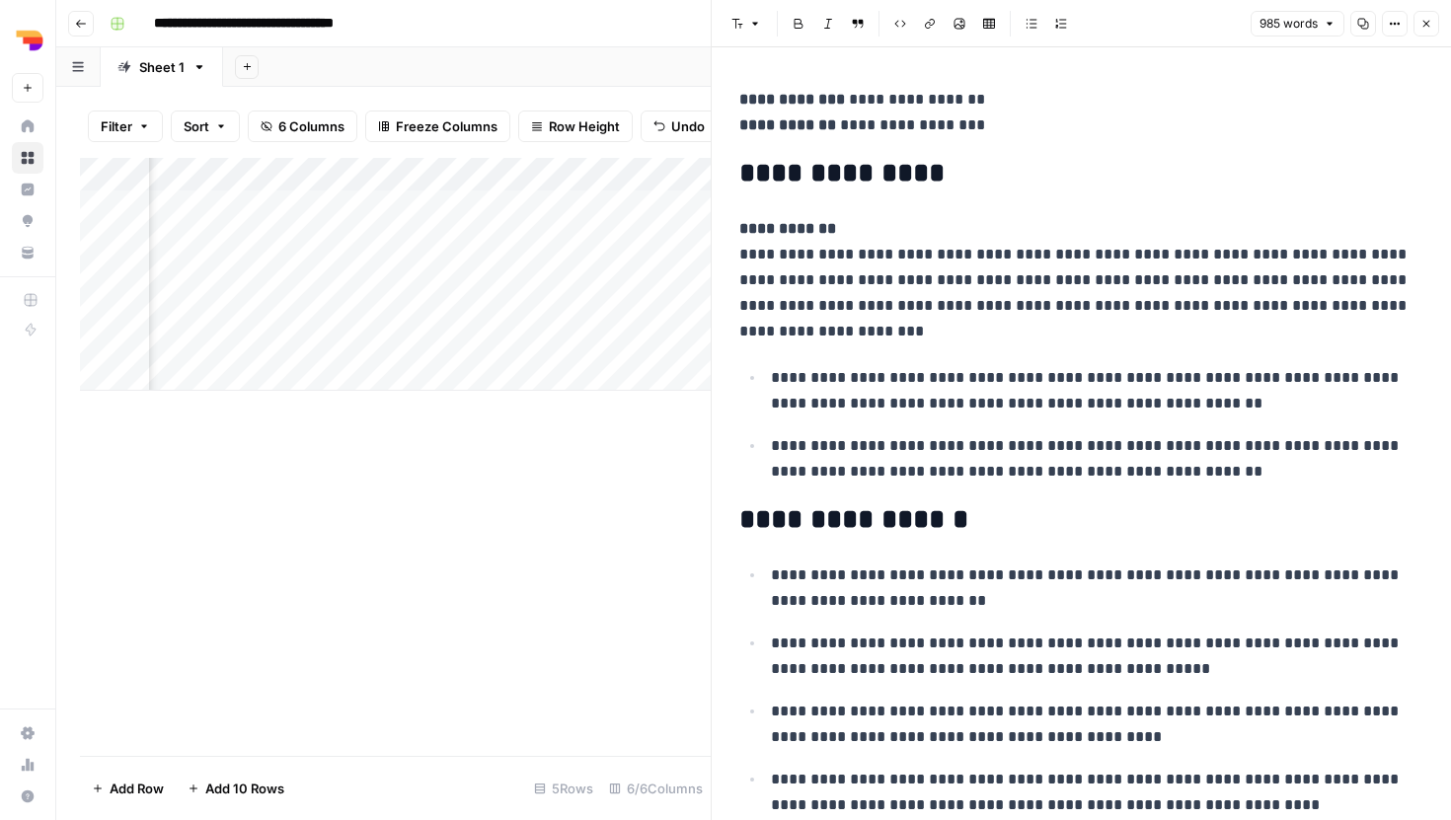
scroll to position [22, 0]
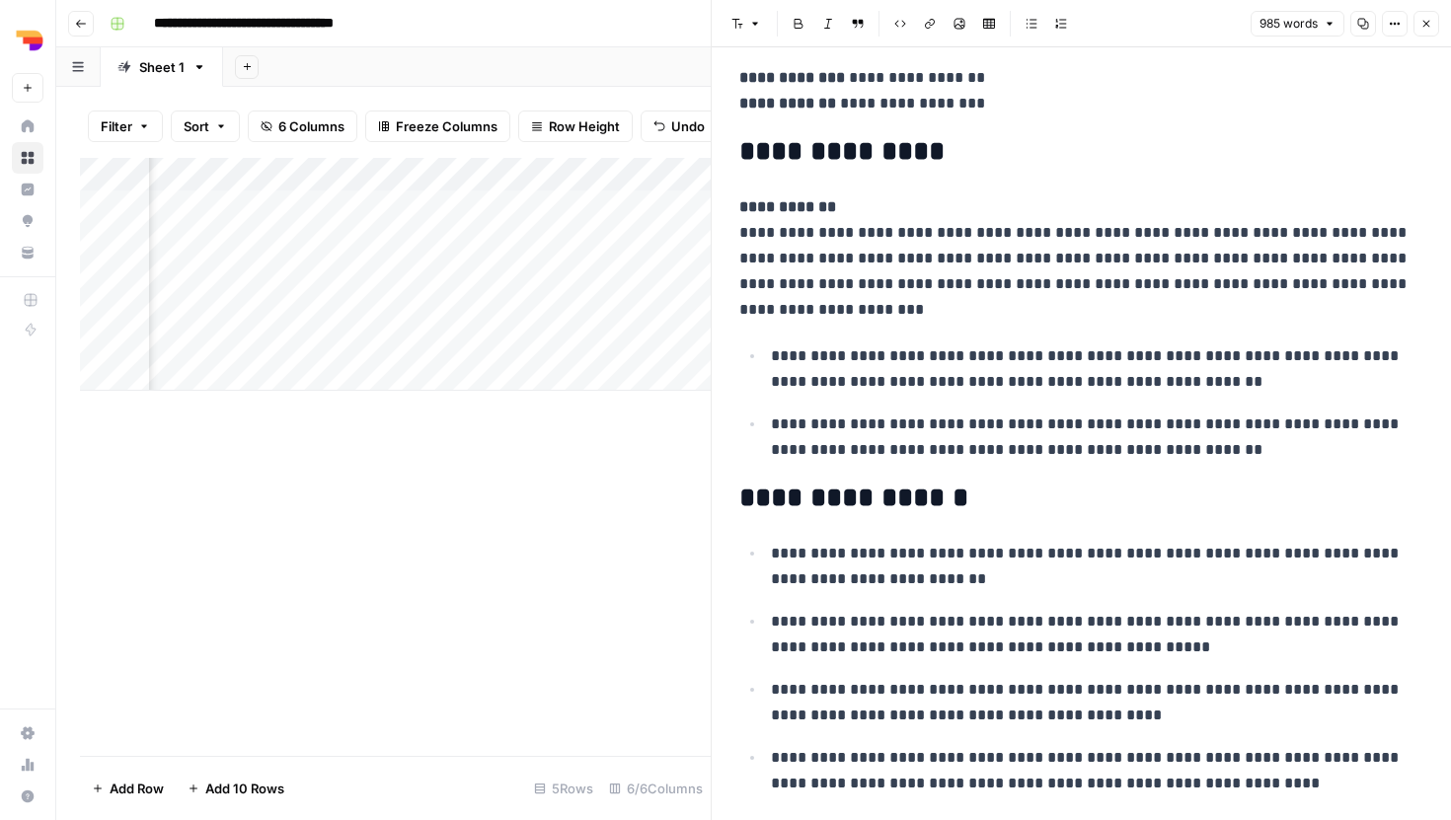
click at [391, 520] on div "Add Column" at bounding box center [395, 457] width 631 height 598
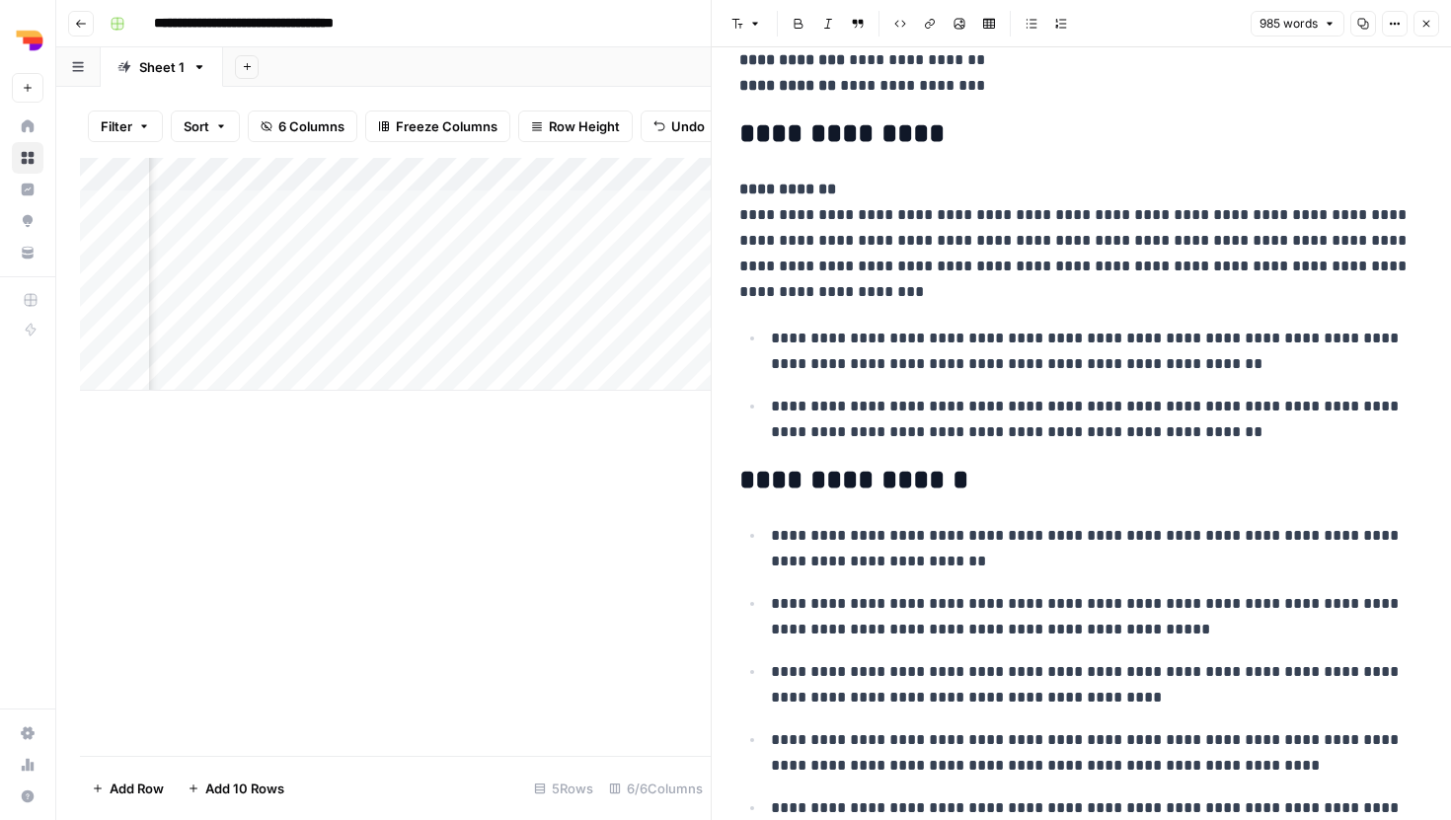
click at [1416, 30] on button "Close" at bounding box center [1426, 24] width 26 height 26
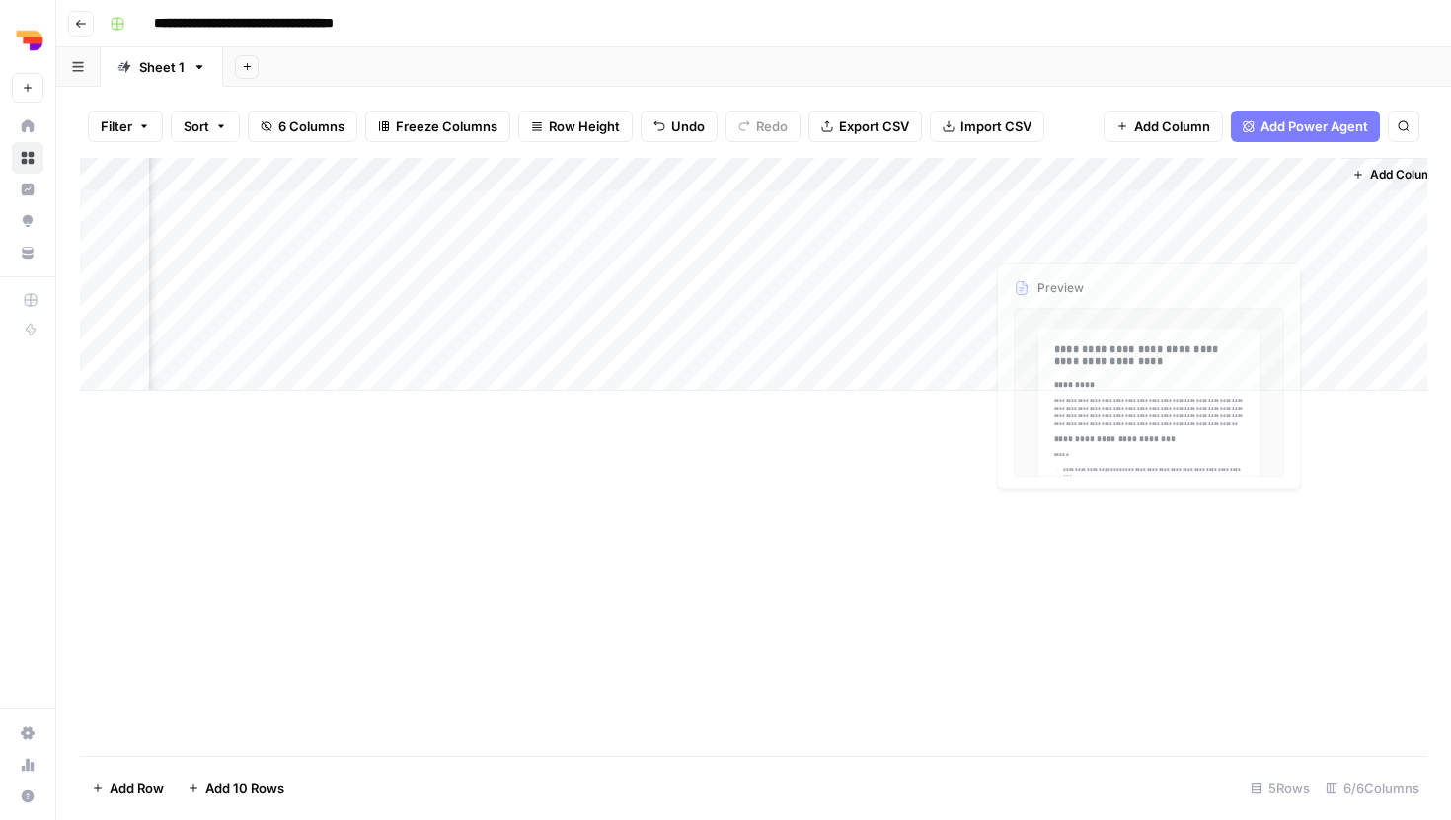
scroll to position [0, 327]
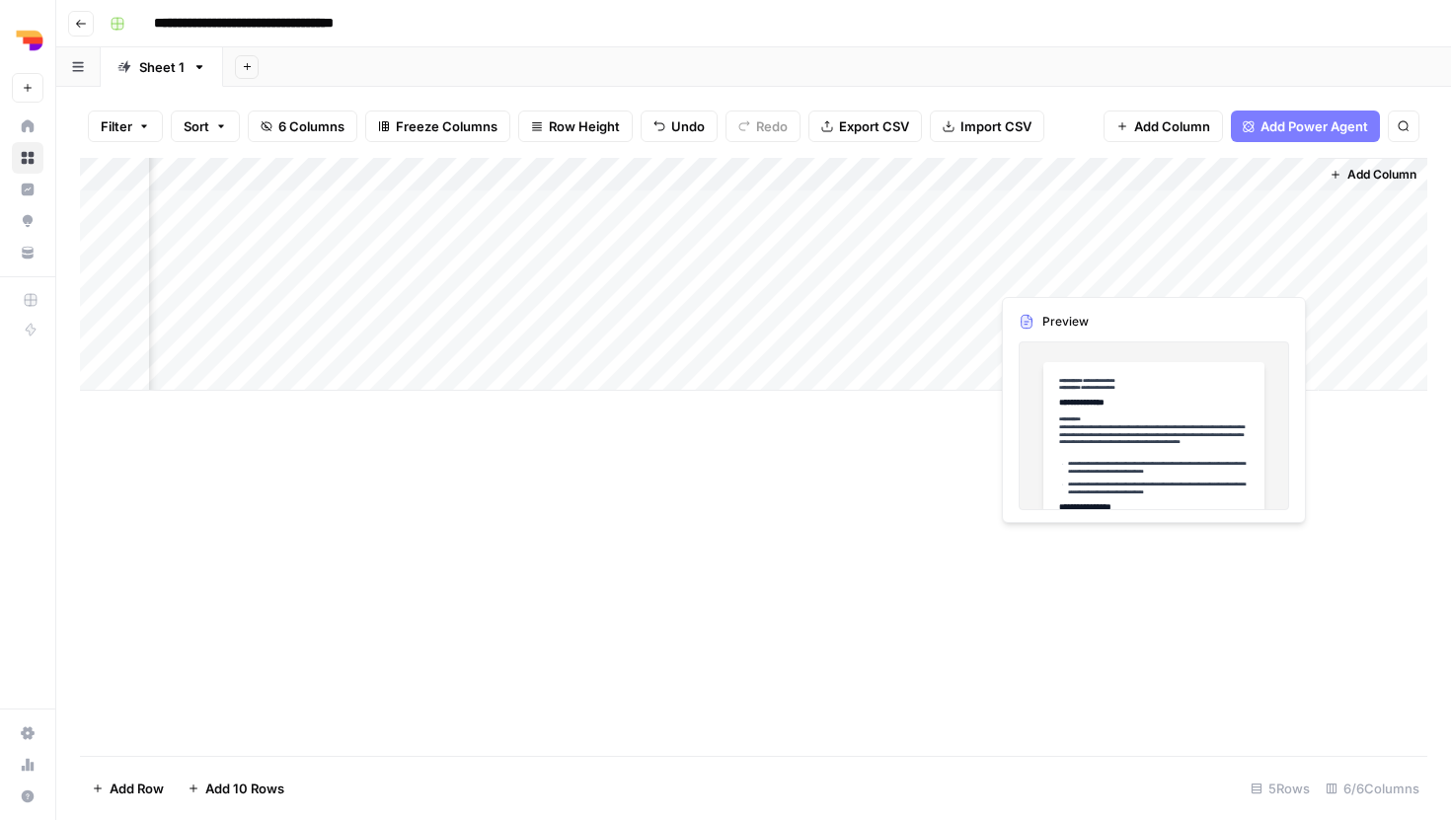
click at [1254, 270] on div "Add Column" at bounding box center [753, 274] width 1347 height 233
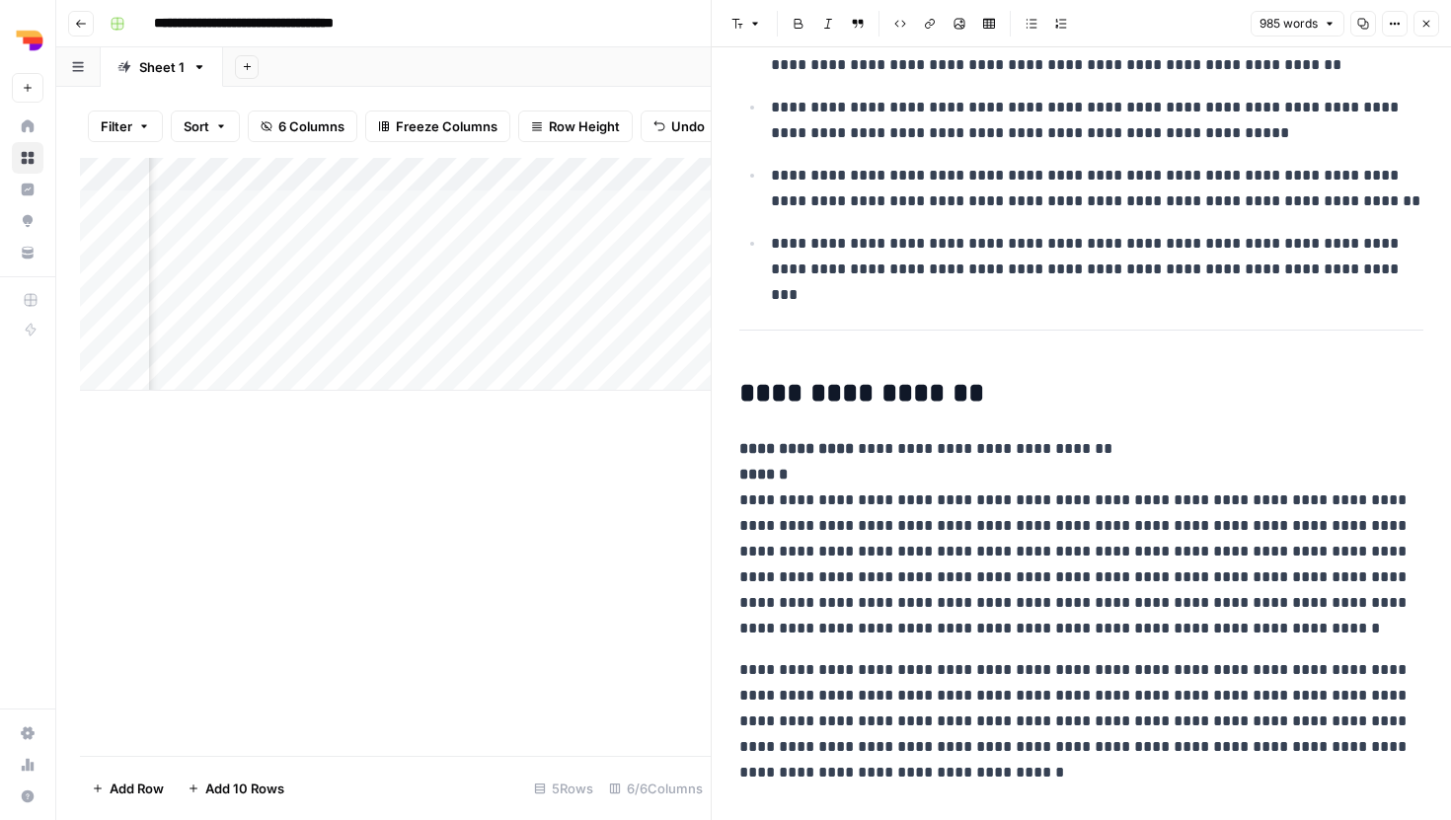
scroll to position [3369, 0]
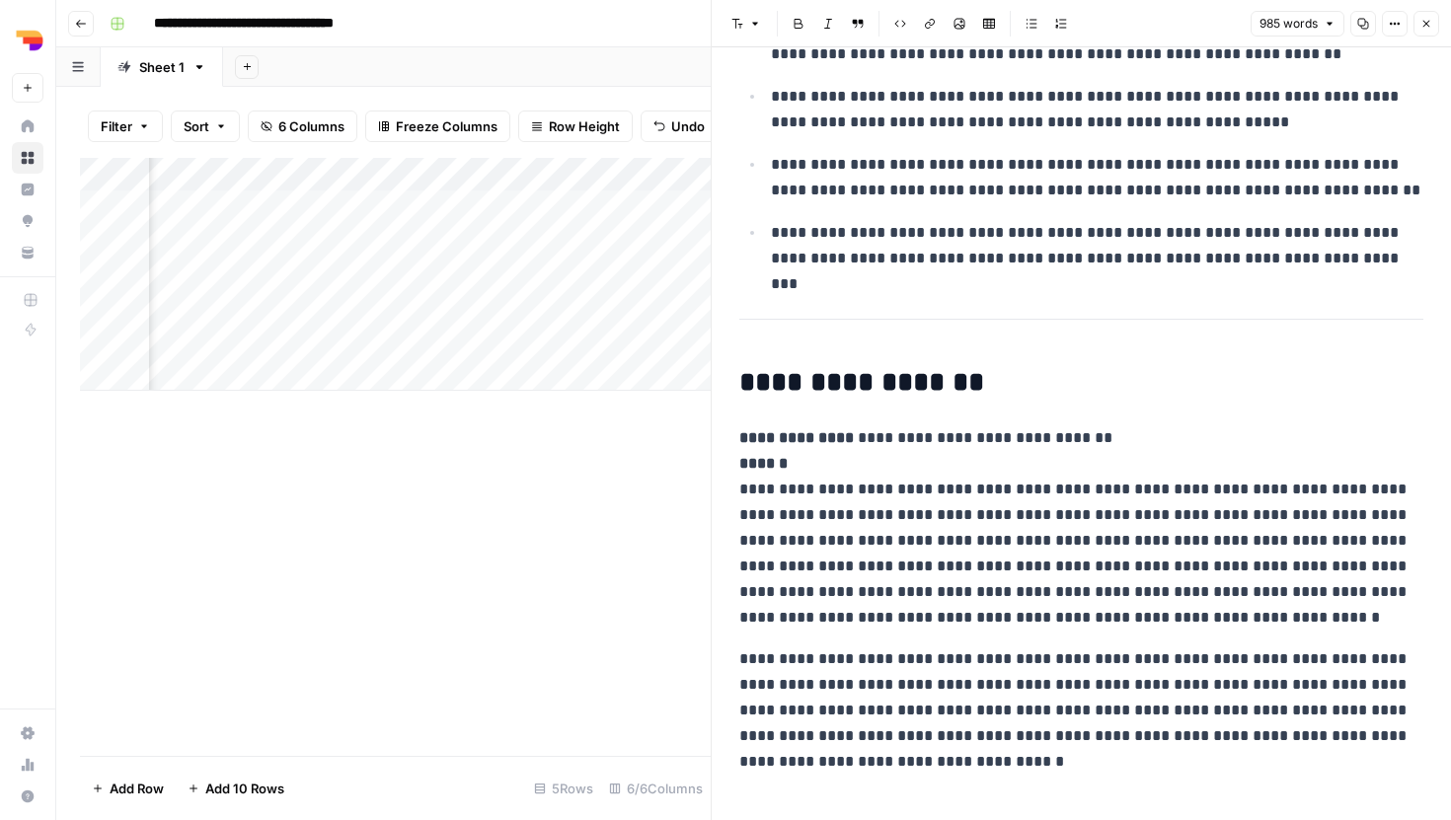
click at [486, 602] on div "Add Column" at bounding box center [395, 457] width 631 height 598
click at [1425, 27] on icon "button" at bounding box center [1426, 24] width 12 height 12
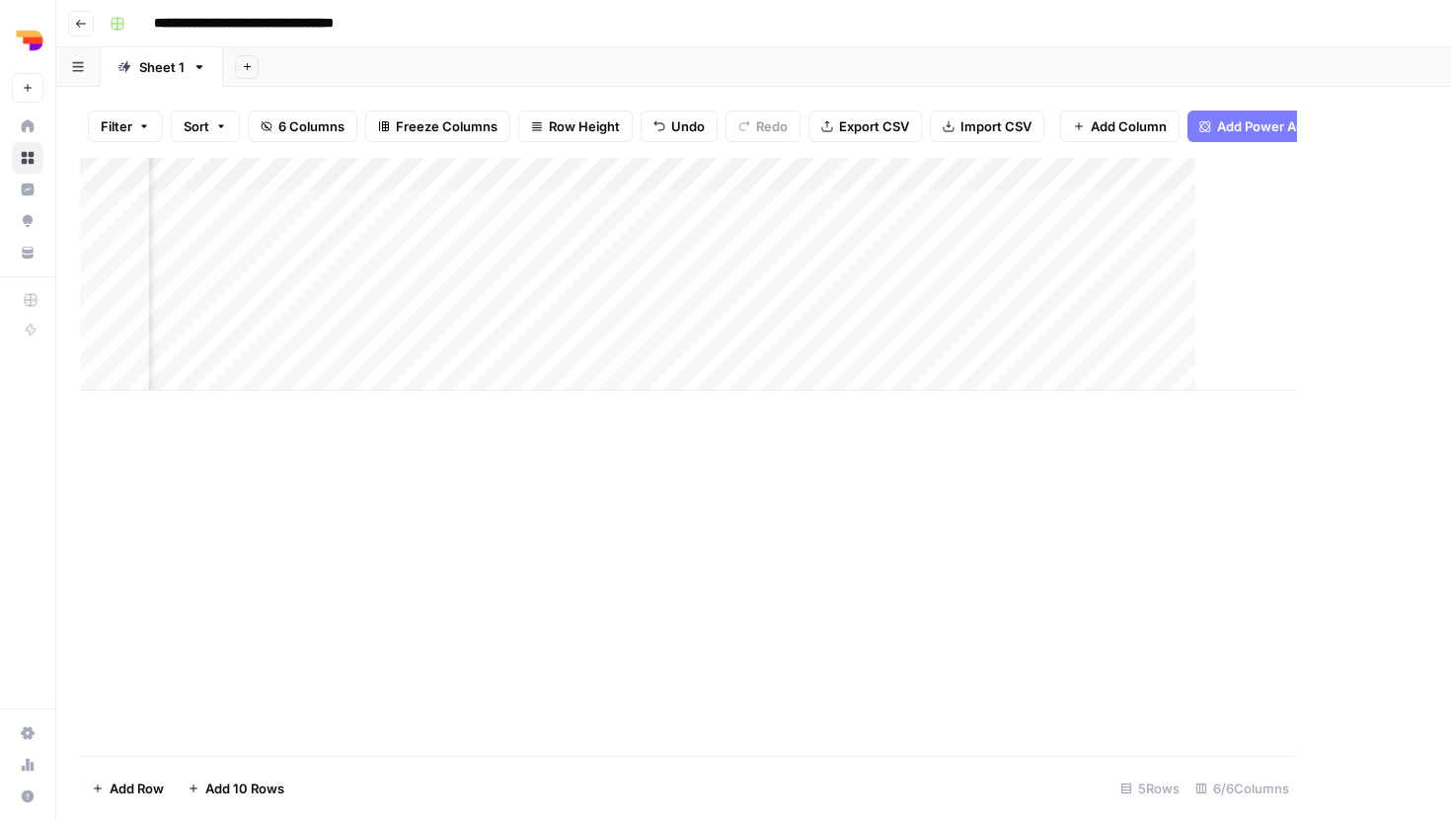
scroll to position [0, 303]
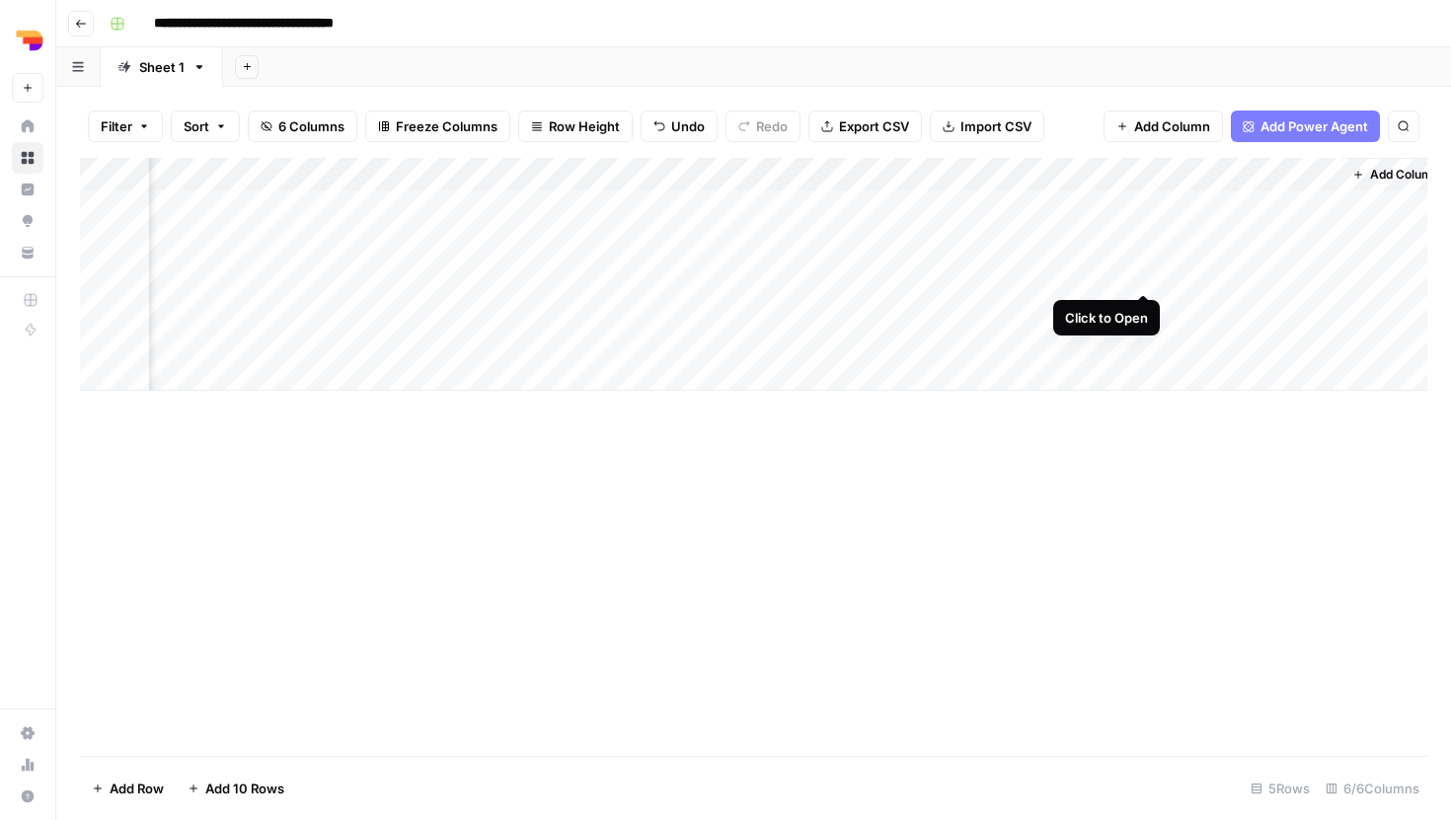
click at [1143, 278] on div "Add Column" at bounding box center [753, 274] width 1347 height 233
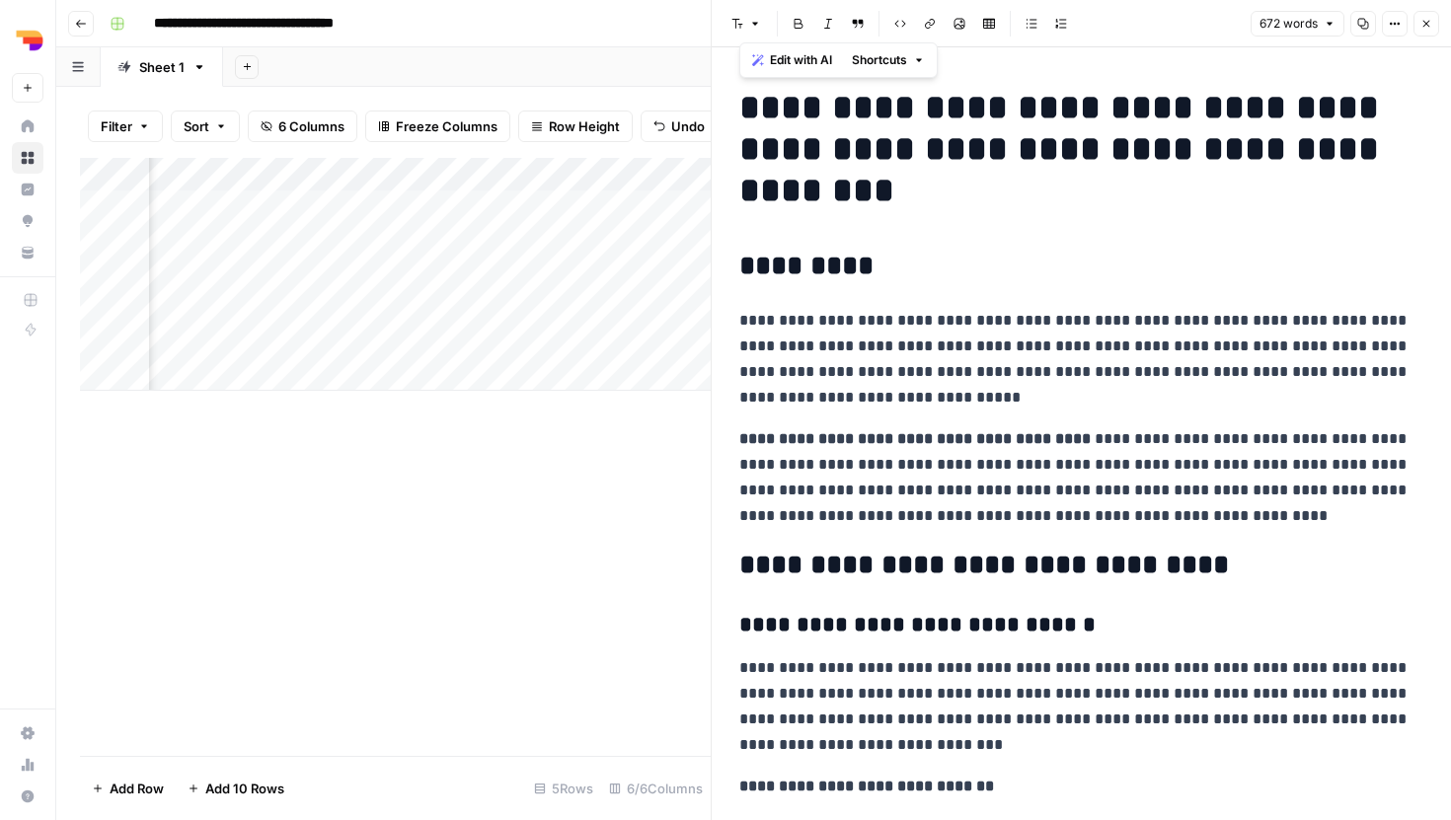
drag, startPoint x: 860, startPoint y: 738, endPoint x: 746, endPoint y: 112, distance: 637.0
click at [1423, 31] on button "Close" at bounding box center [1426, 24] width 26 height 26
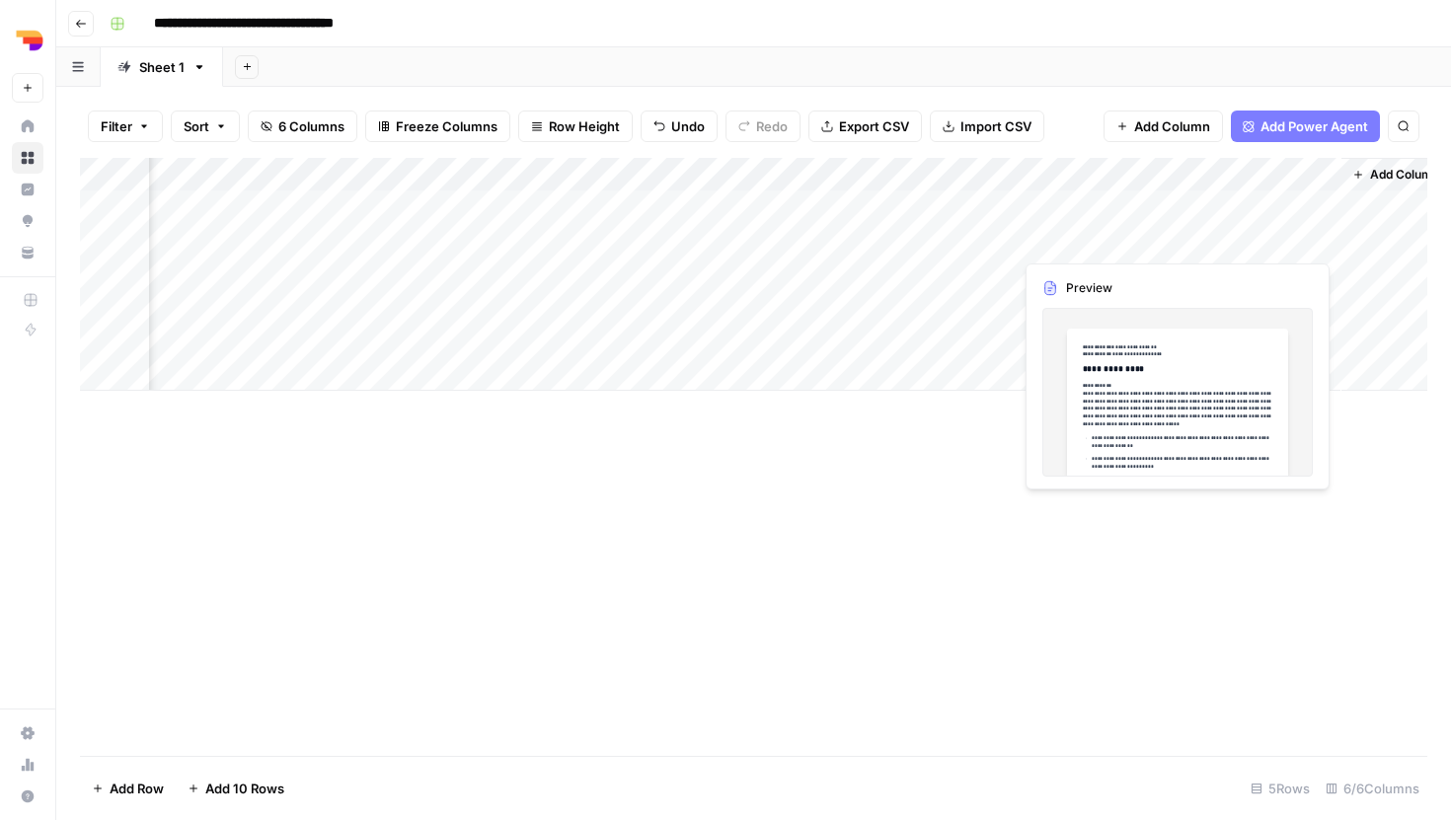
click at [1285, 238] on div "Add Column" at bounding box center [753, 274] width 1347 height 233
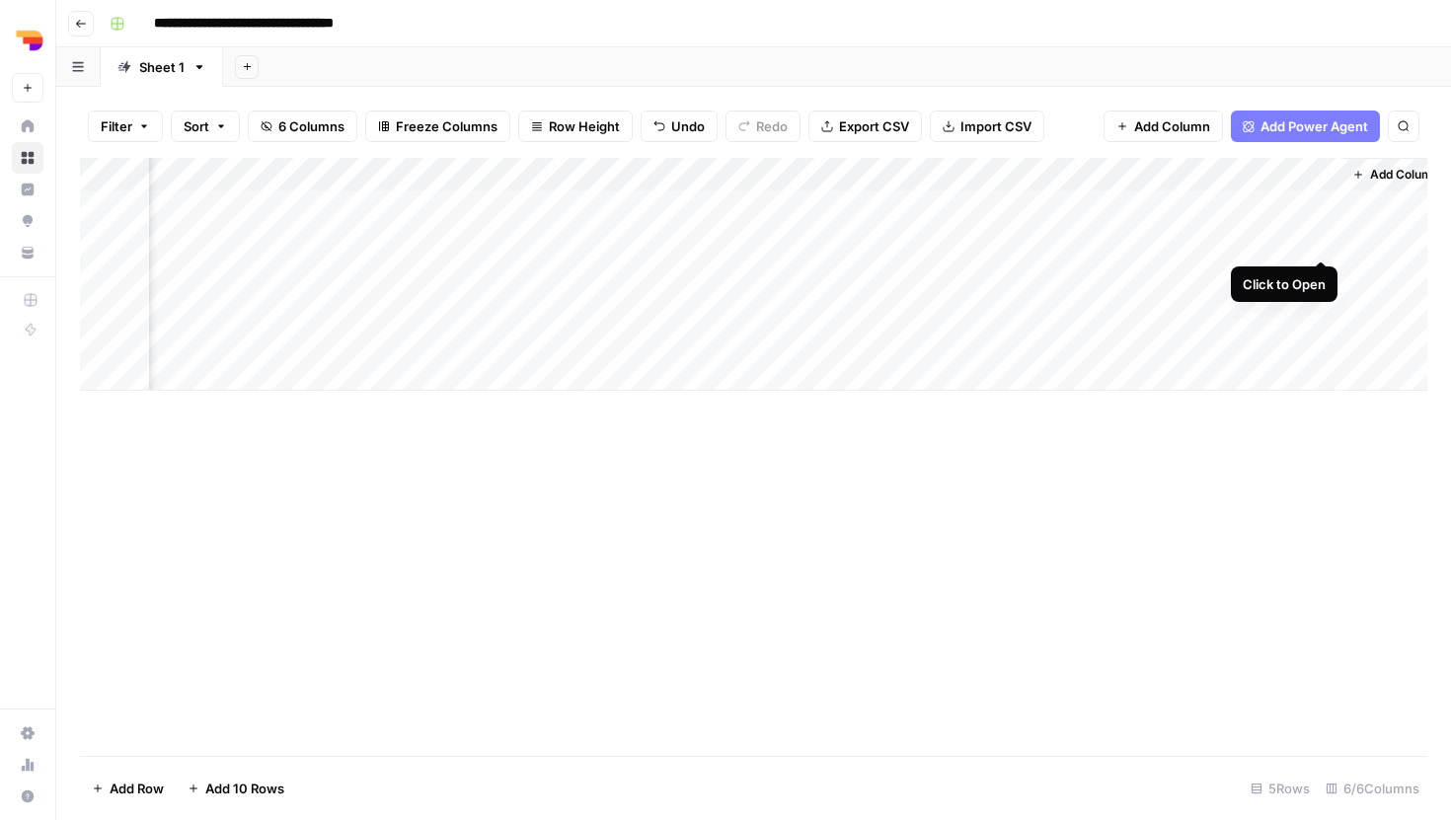
click at [1323, 238] on div "Add Column" at bounding box center [753, 274] width 1347 height 233
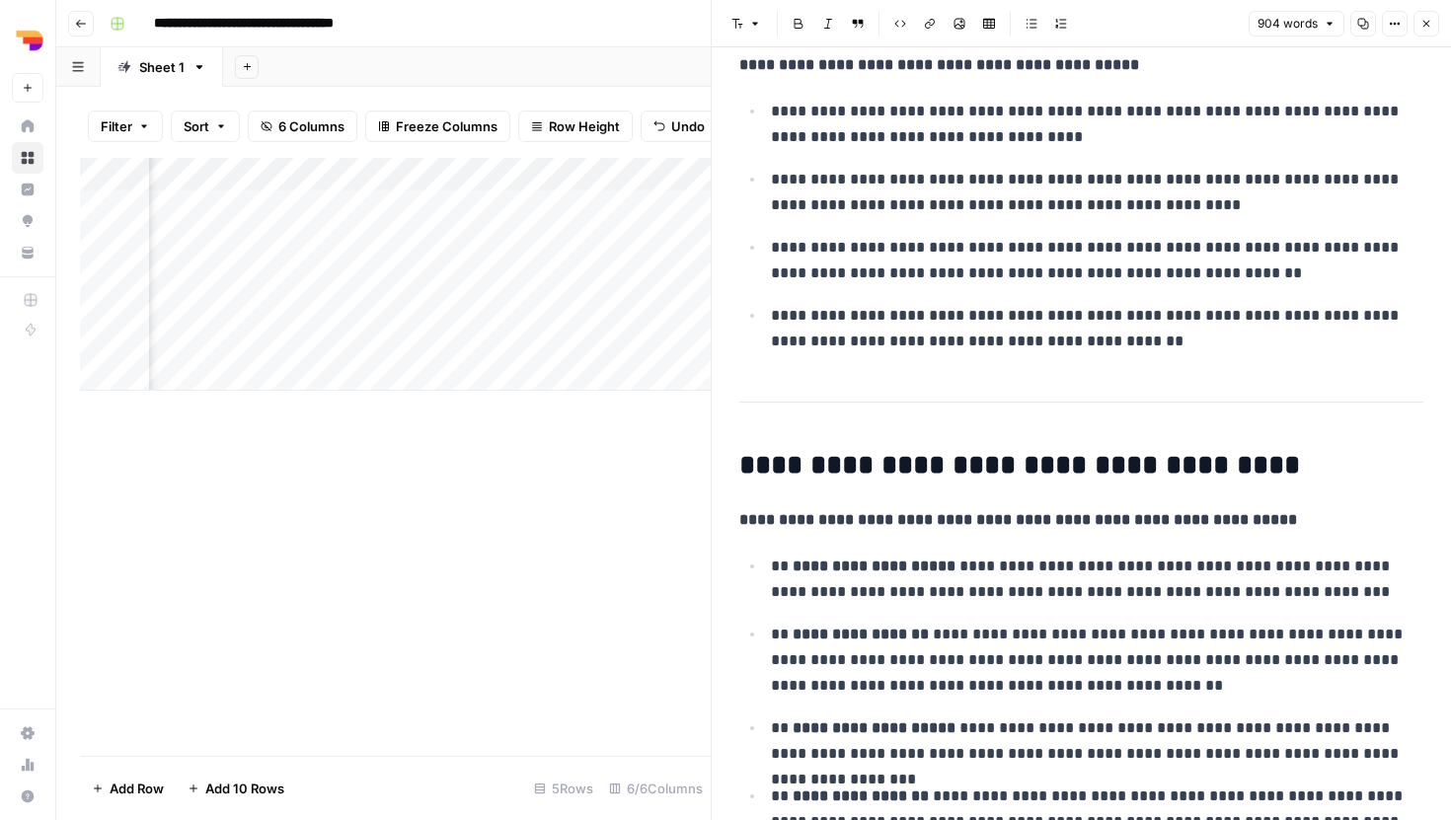
scroll to position [434, 0]
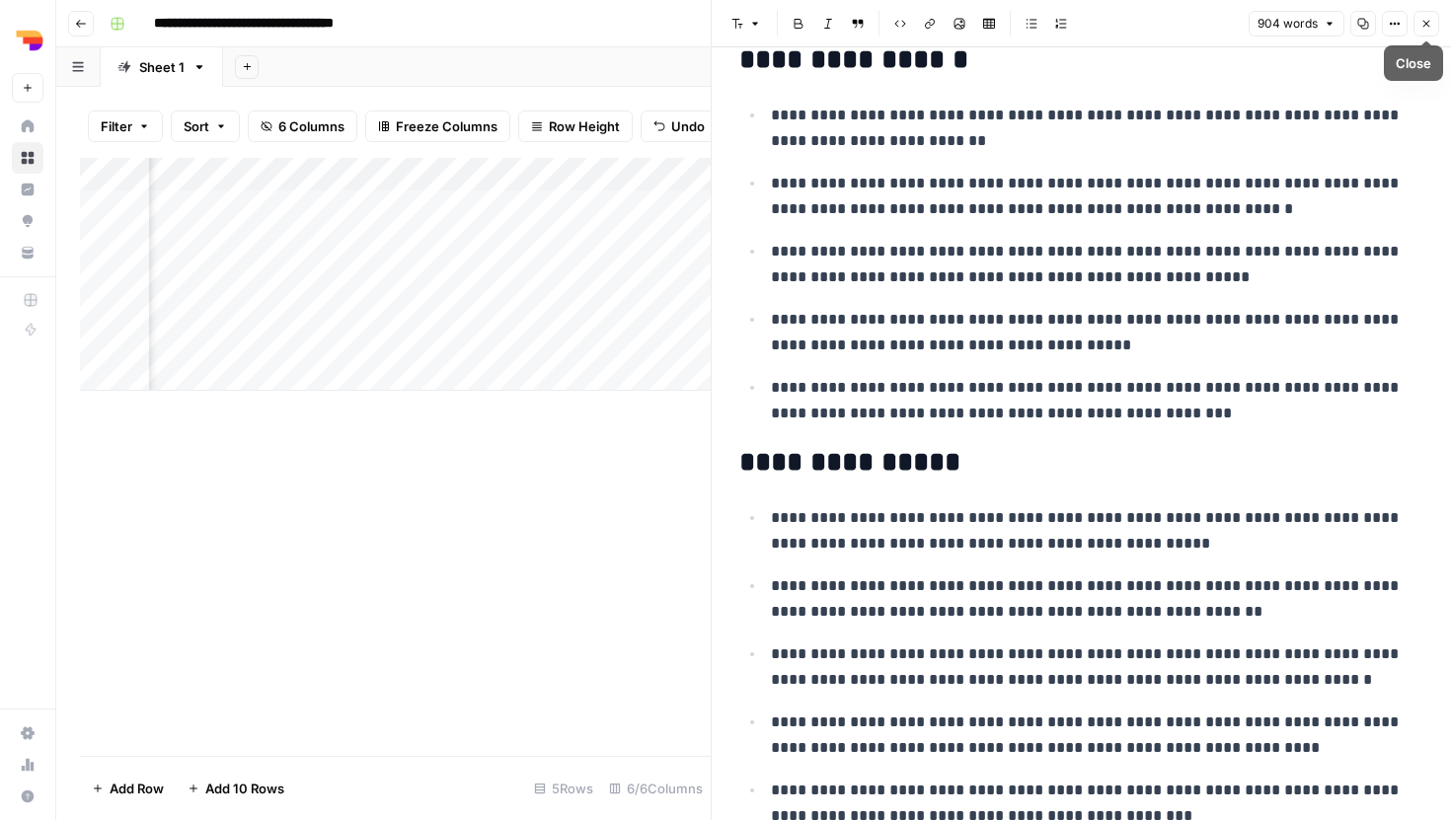
click at [1422, 29] on icon "button" at bounding box center [1426, 24] width 12 height 12
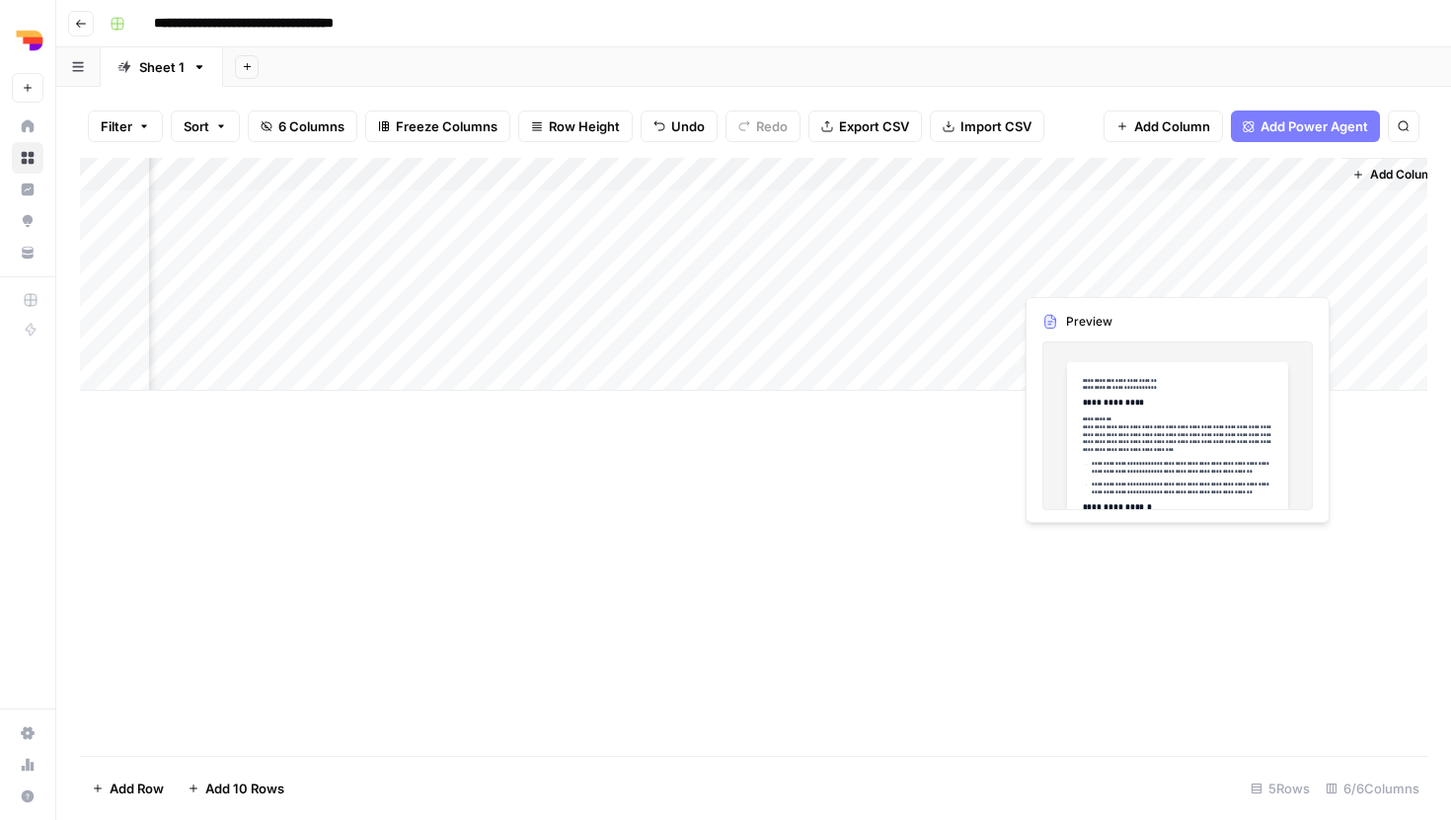
click at [1296, 267] on div "Add Column" at bounding box center [753, 274] width 1347 height 233
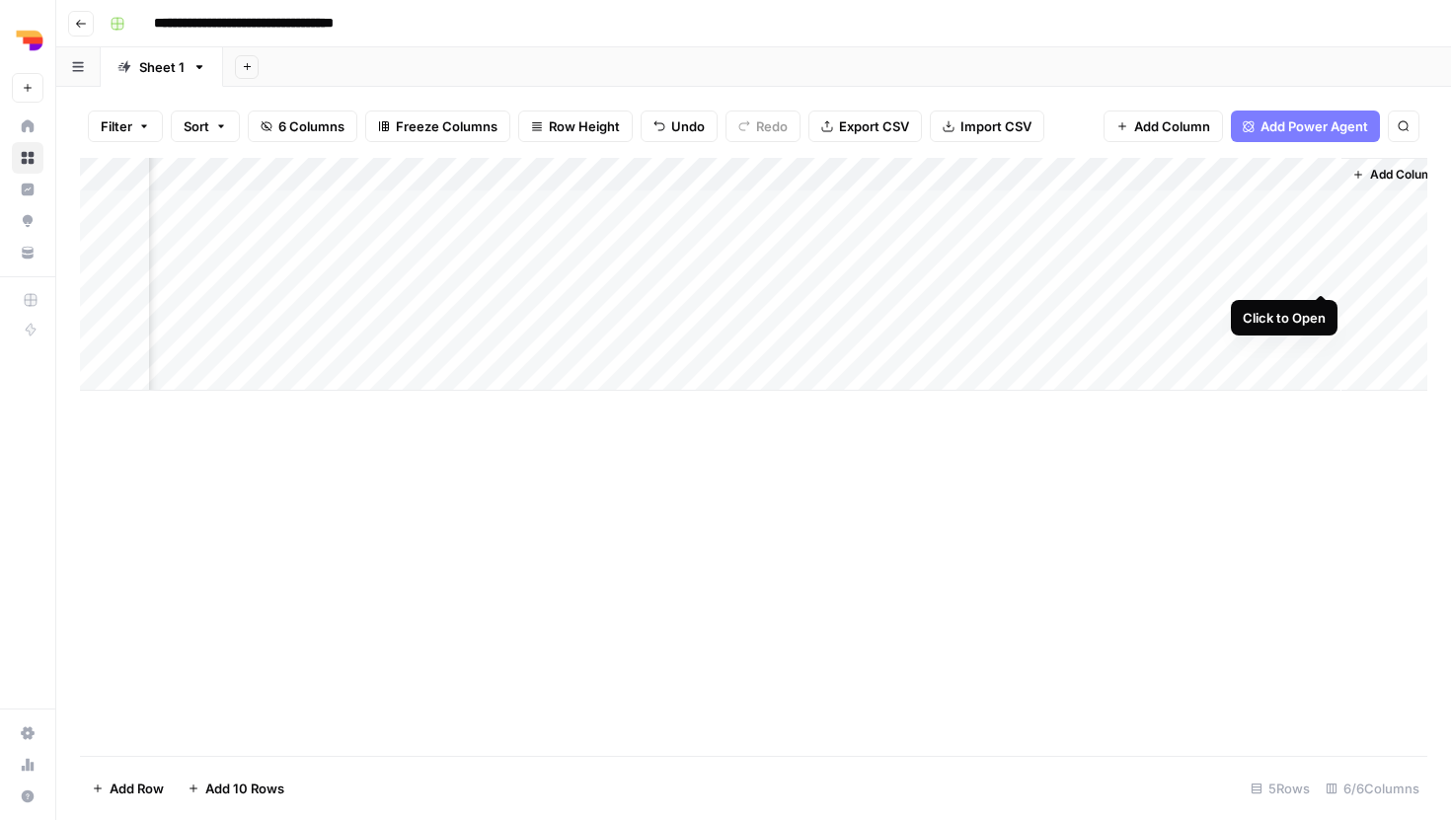
click at [1322, 268] on div "Add Column" at bounding box center [753, 274] width 1347 height 233
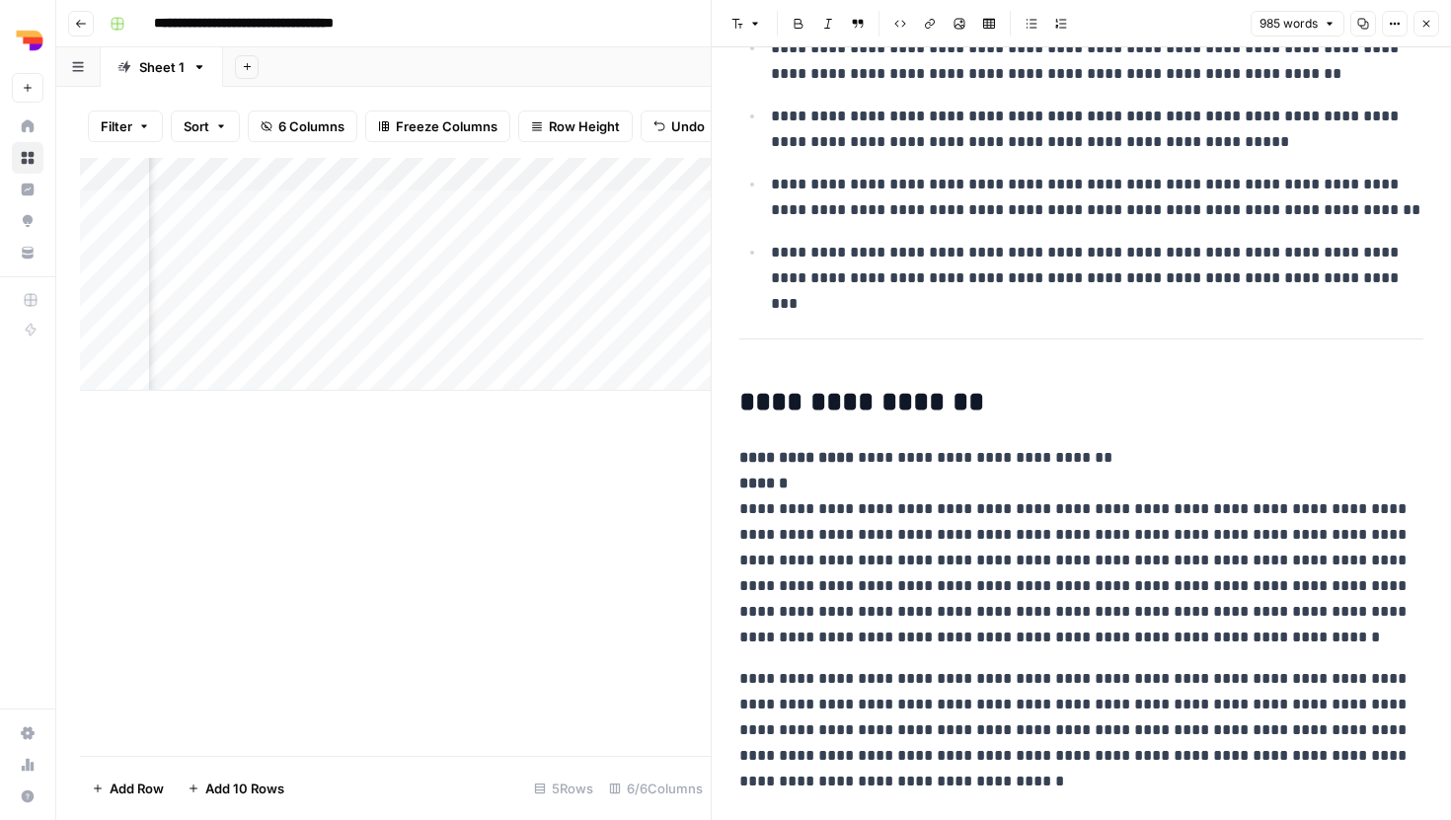
scroll to position [3347, 0]
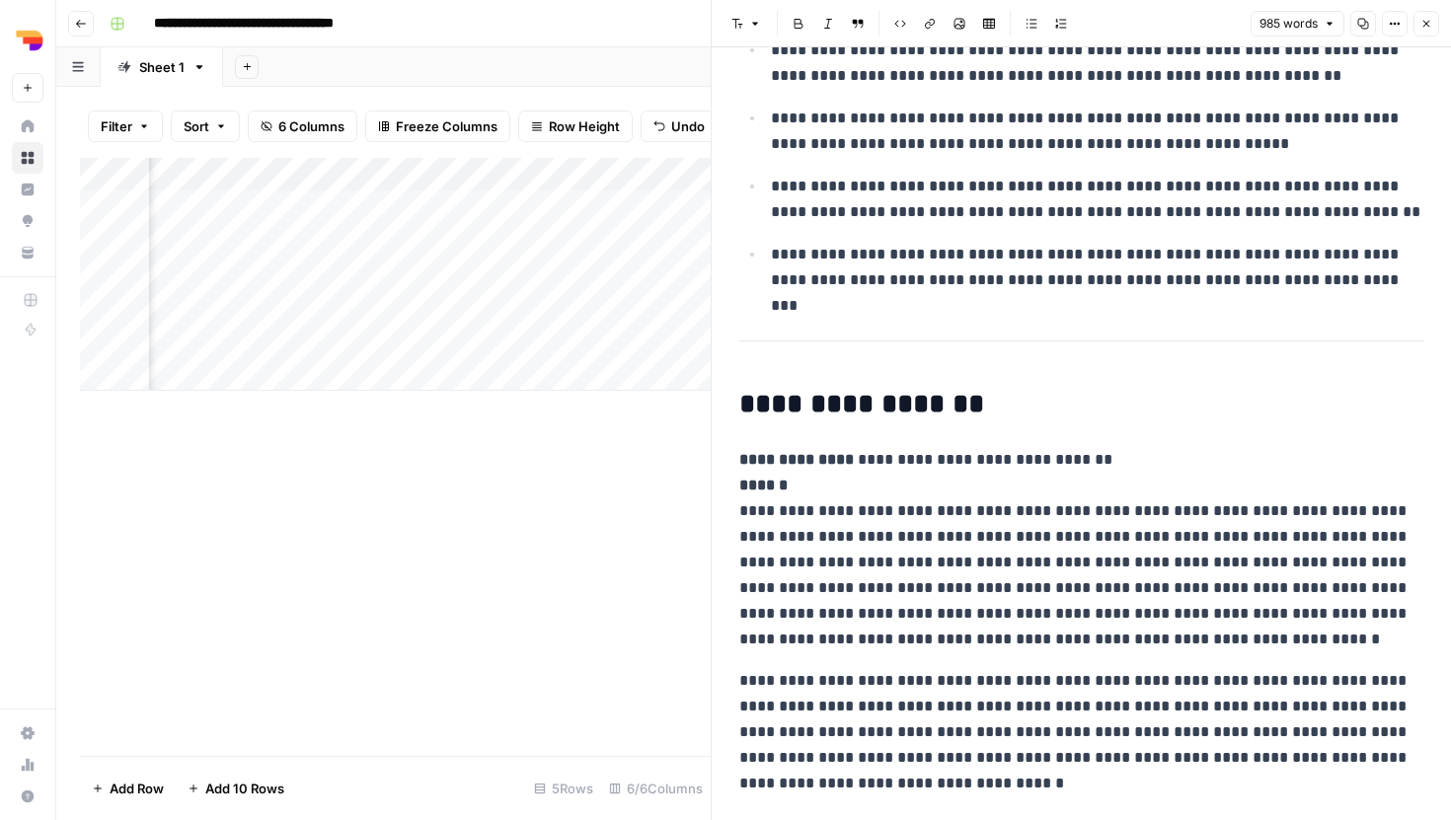
click at [1428, 20] on icon "button" at bounding box center [1426, 24] width 12 height 12
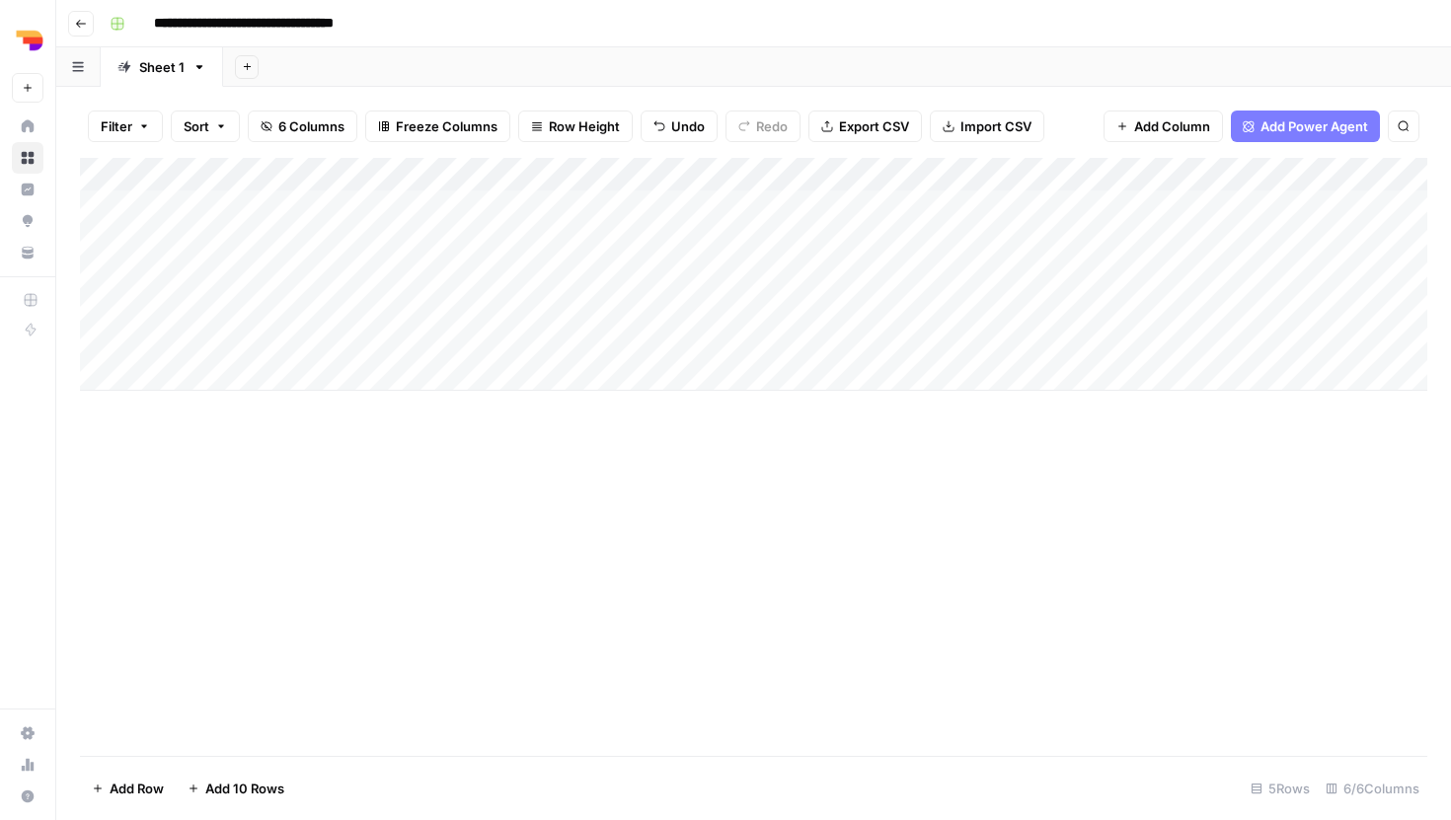
click at [1245, 168] on div "Add Column" at bounding box center [753, 274] width 1347 height 233
